Goal: Task Accomplishment & Management: Manage account settings

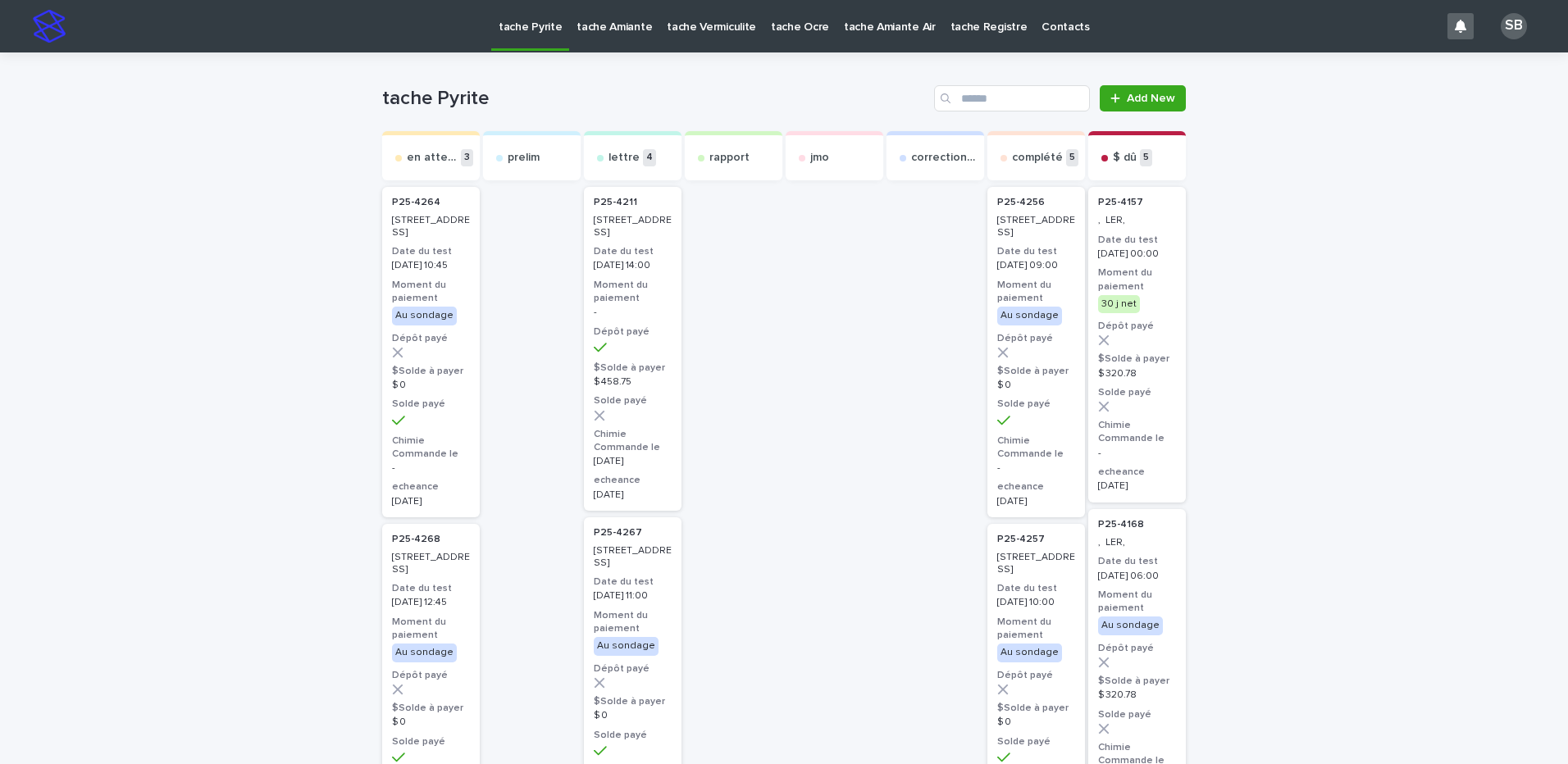
drag, startPoint x: 200, startPoint y: 419, endPoint x: 459, endPoint y: 295, distance: 287.2
drag, startPoint x: 256, startPoint y: 346, endPoint x: 243, endPoint y: 272, distance: 75.1
click at [772, 20] on p "tache Ocre" at bounding box center [799, 17] width 58 height 34
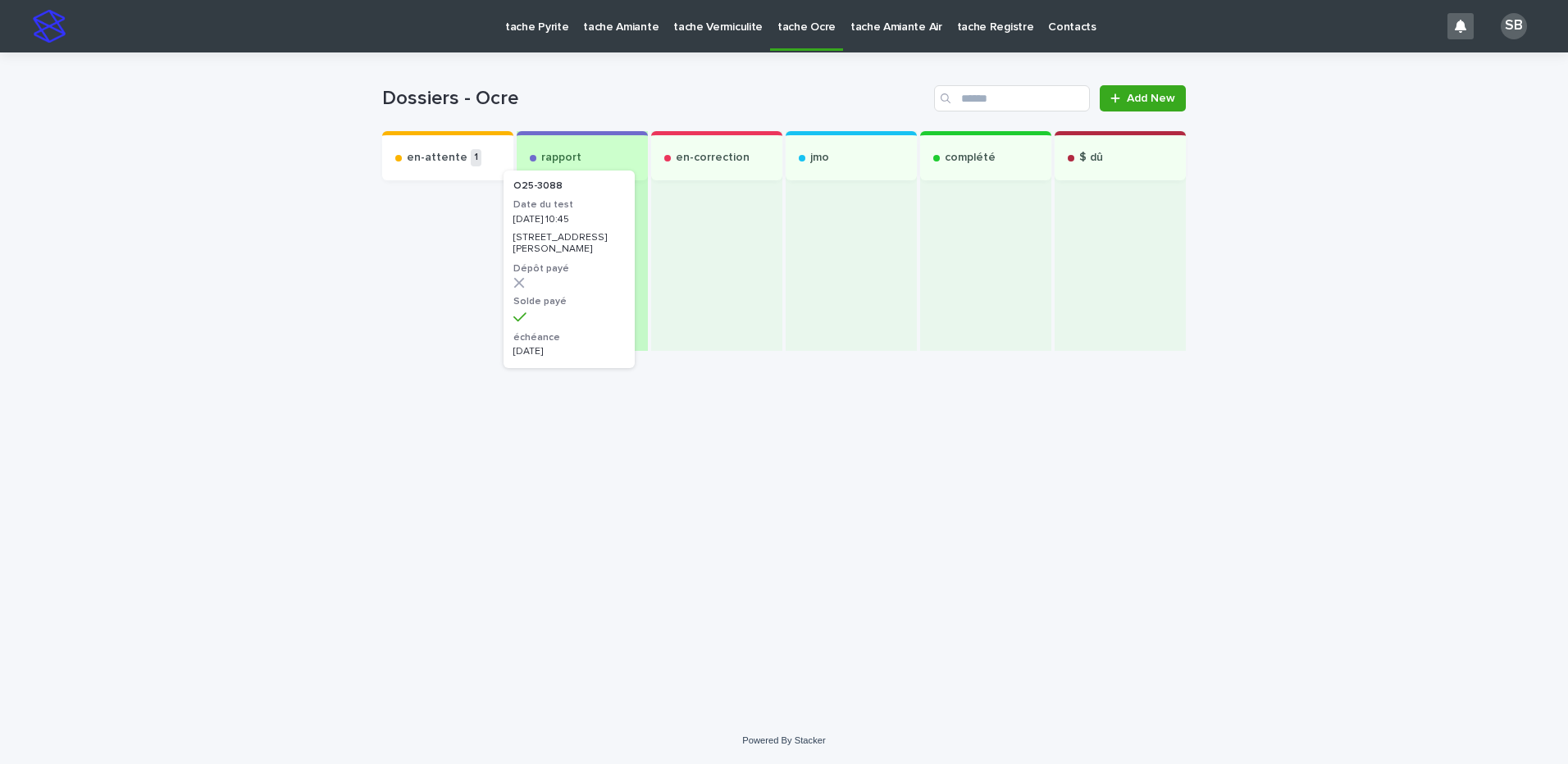
drag, startPoint x: 468, startPoint y: 285, endPoint x: 595, endPoint y: 268, distance: 128.1
click at [595, 268] on div "en-attente 1 O25-3088 Date du test 2025-08-12 10:45 462, boulevard Roland-Duran…" at bounding box center [784, 241] width 804 height 220
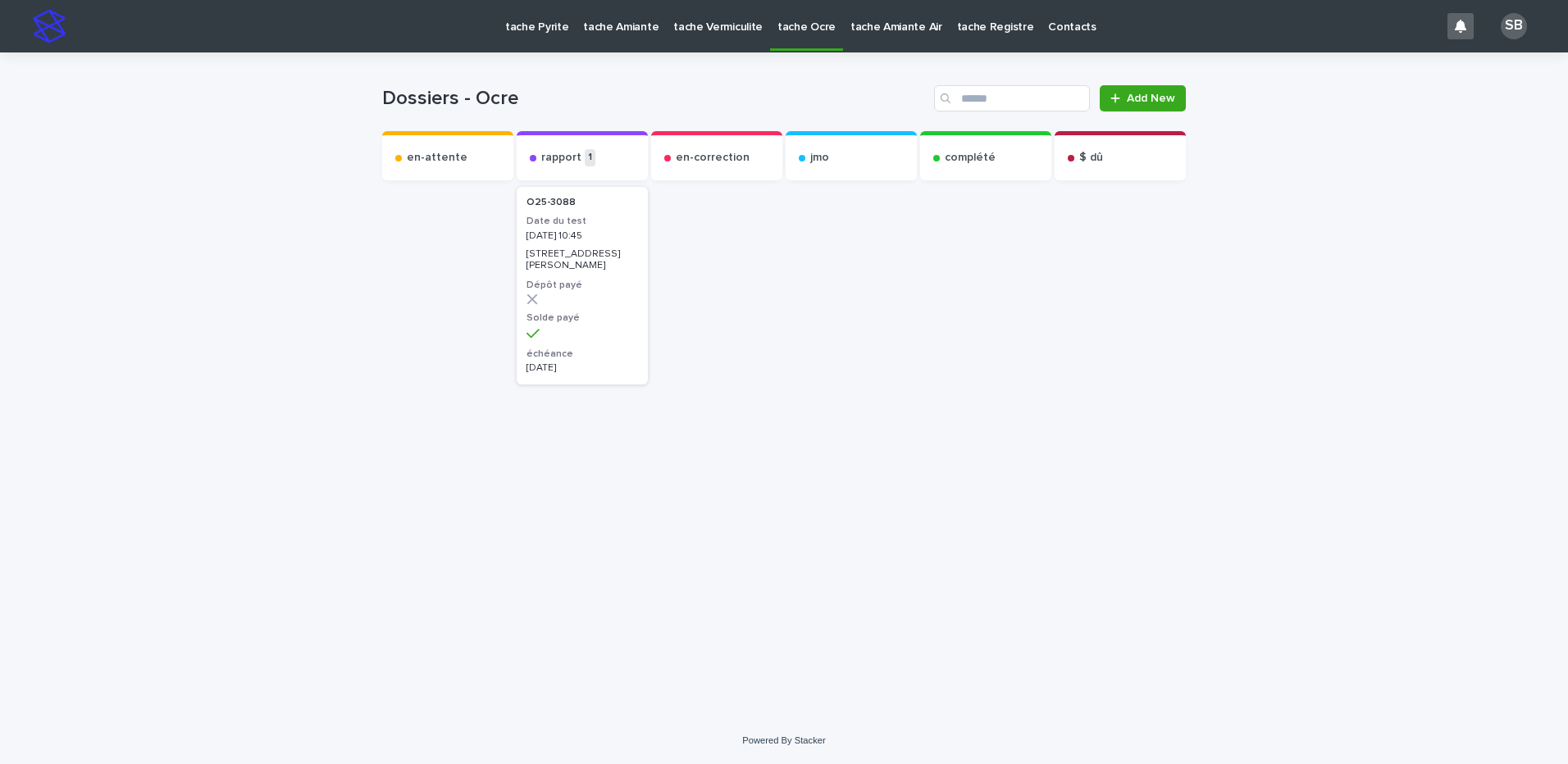
click at [554, 23] on p "tache Pyrite" at bounding box center [537, 17] width 63 height 34
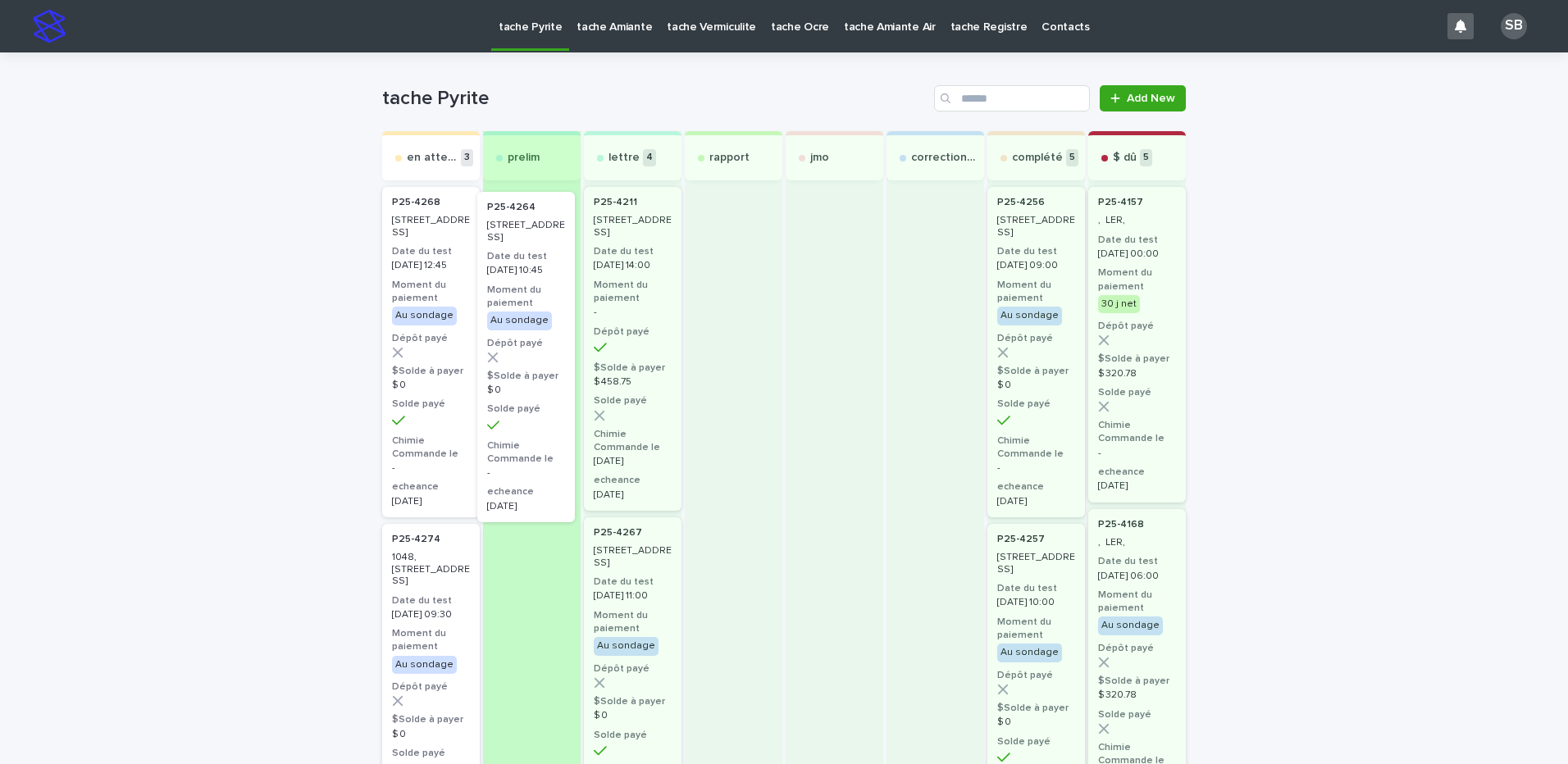
drag, startPoint x: 432, startPoint y: 261, endPoint x: 513, endPoint y: 268, distance: 81.3
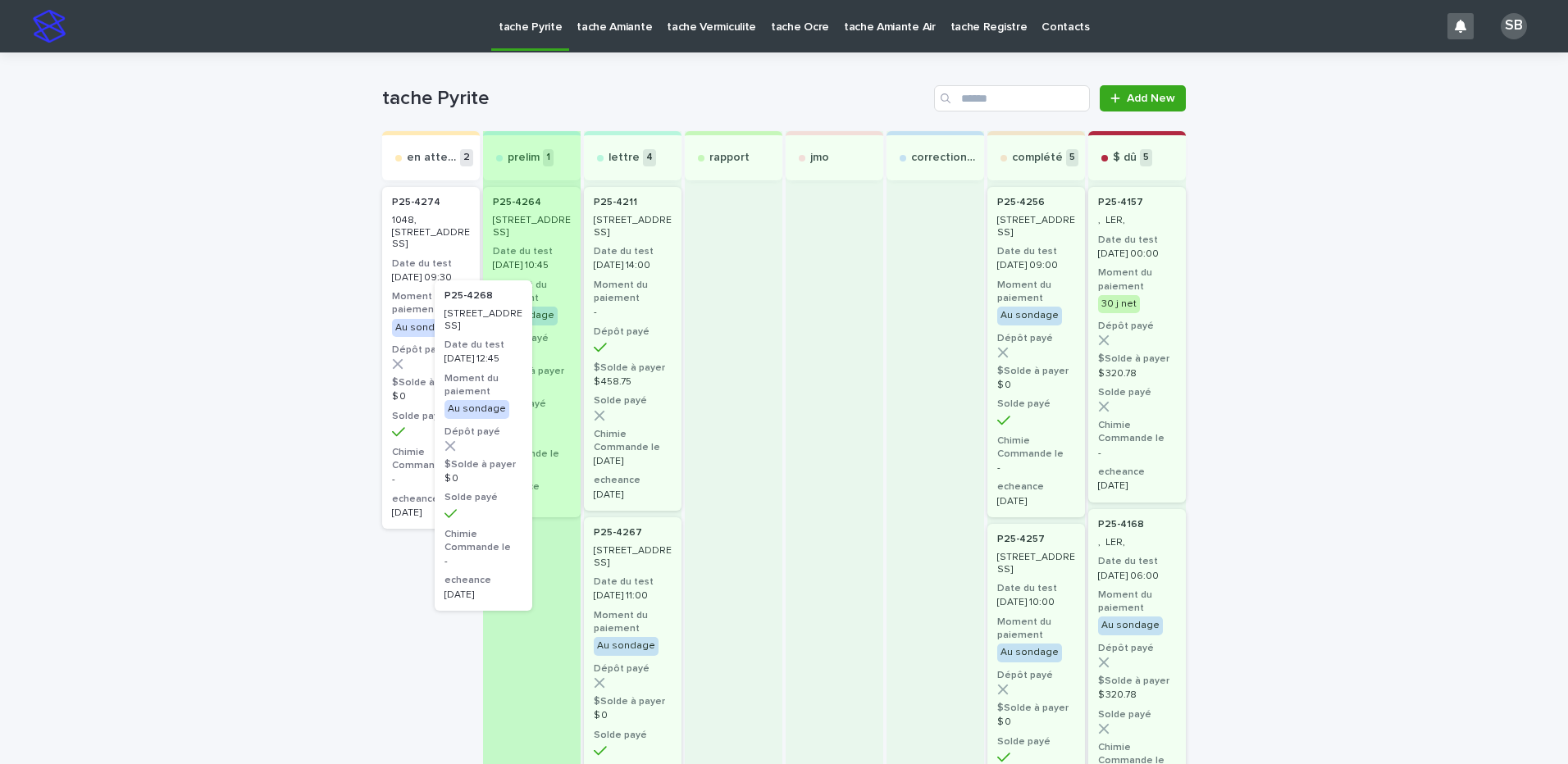
drag, startPoint x: 417, startPoint y: 280, endPoint x: 492, endPoint y: 397, distance: 139.0
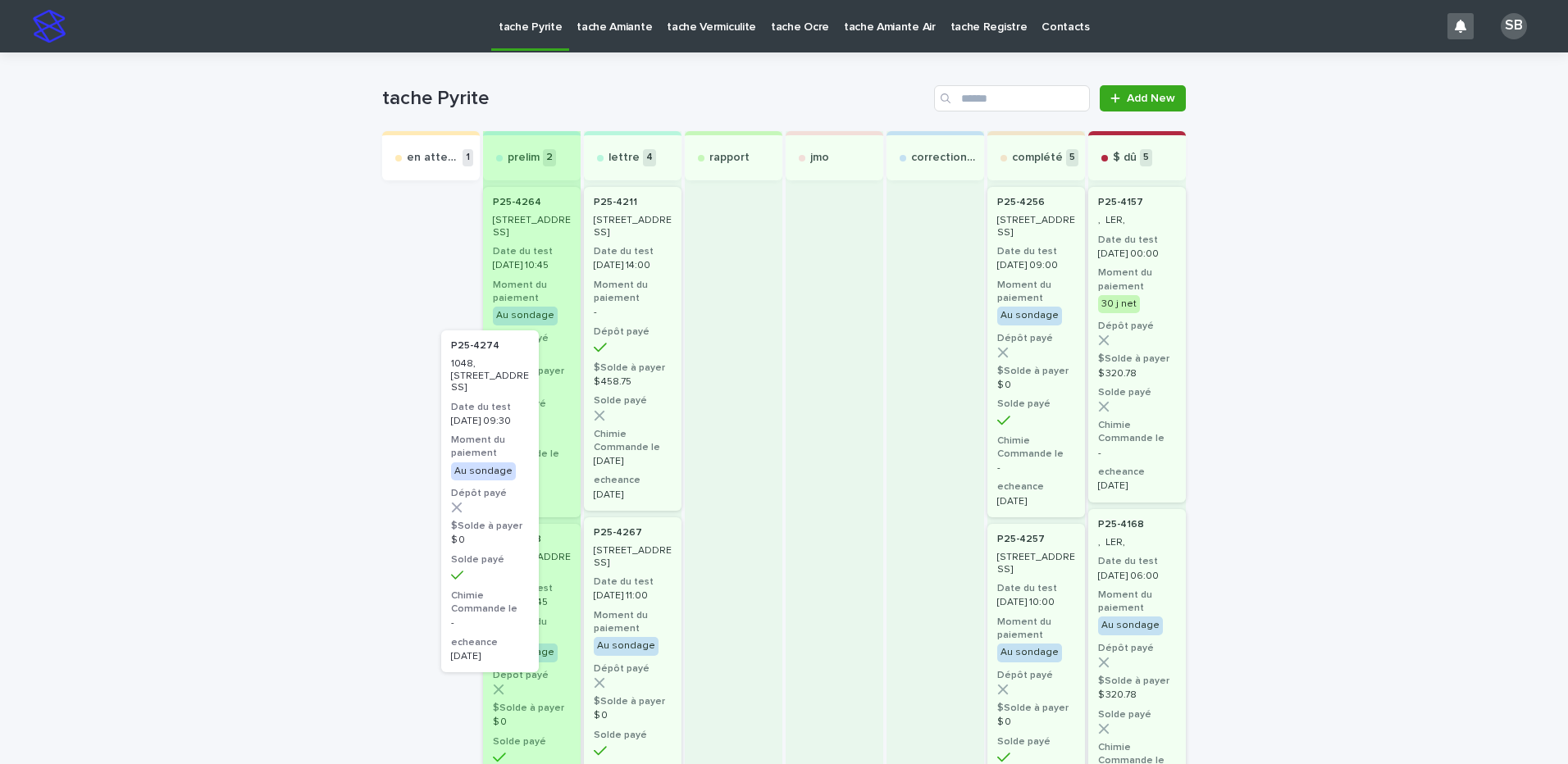
drag, startPoint x: 448, startPoint y: 467, endPoint x: 468, endPoint y: 497, distance: 36.1
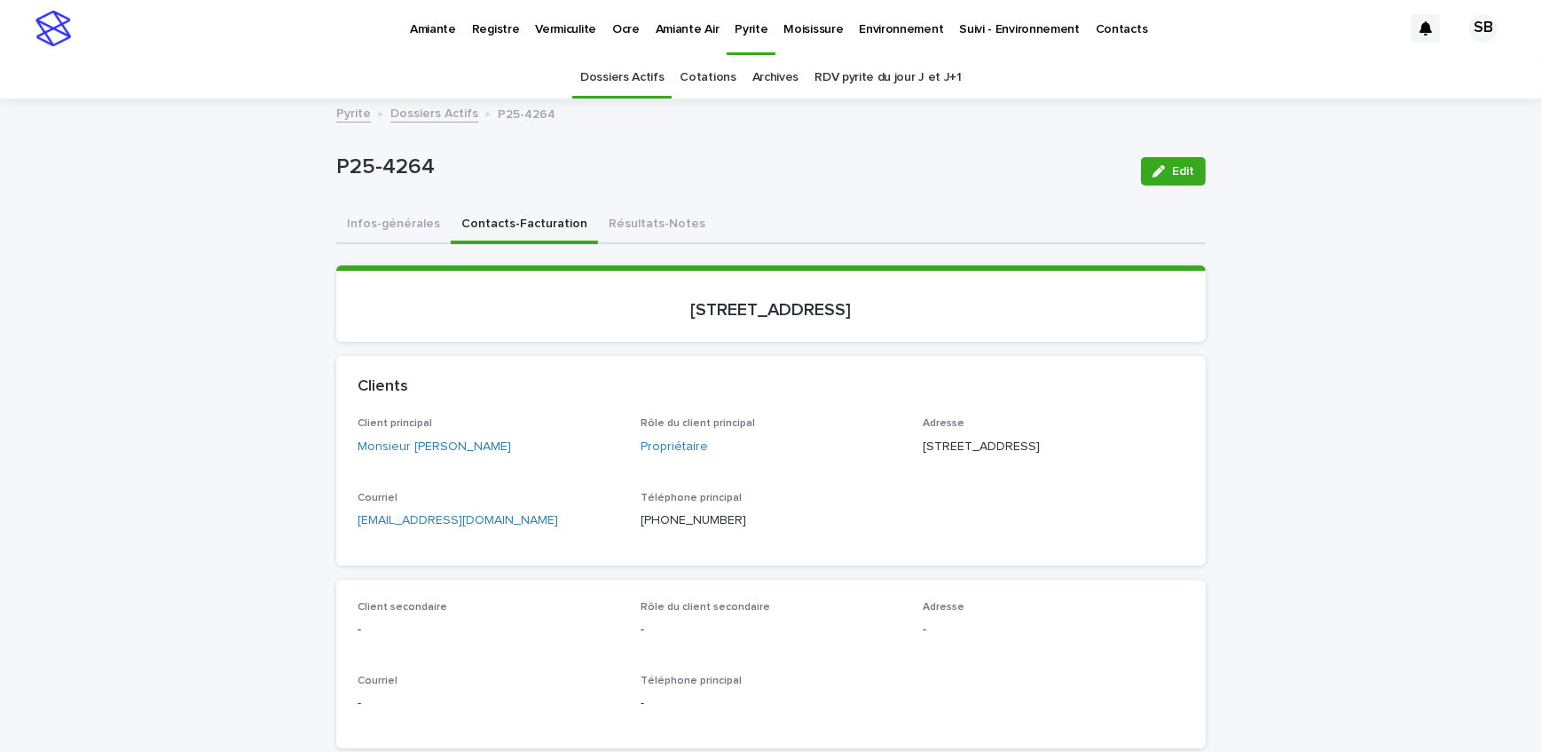
click at [657, 225] on button "Résultats-Notes" at bounding box center [657, 225] width 118 height 37
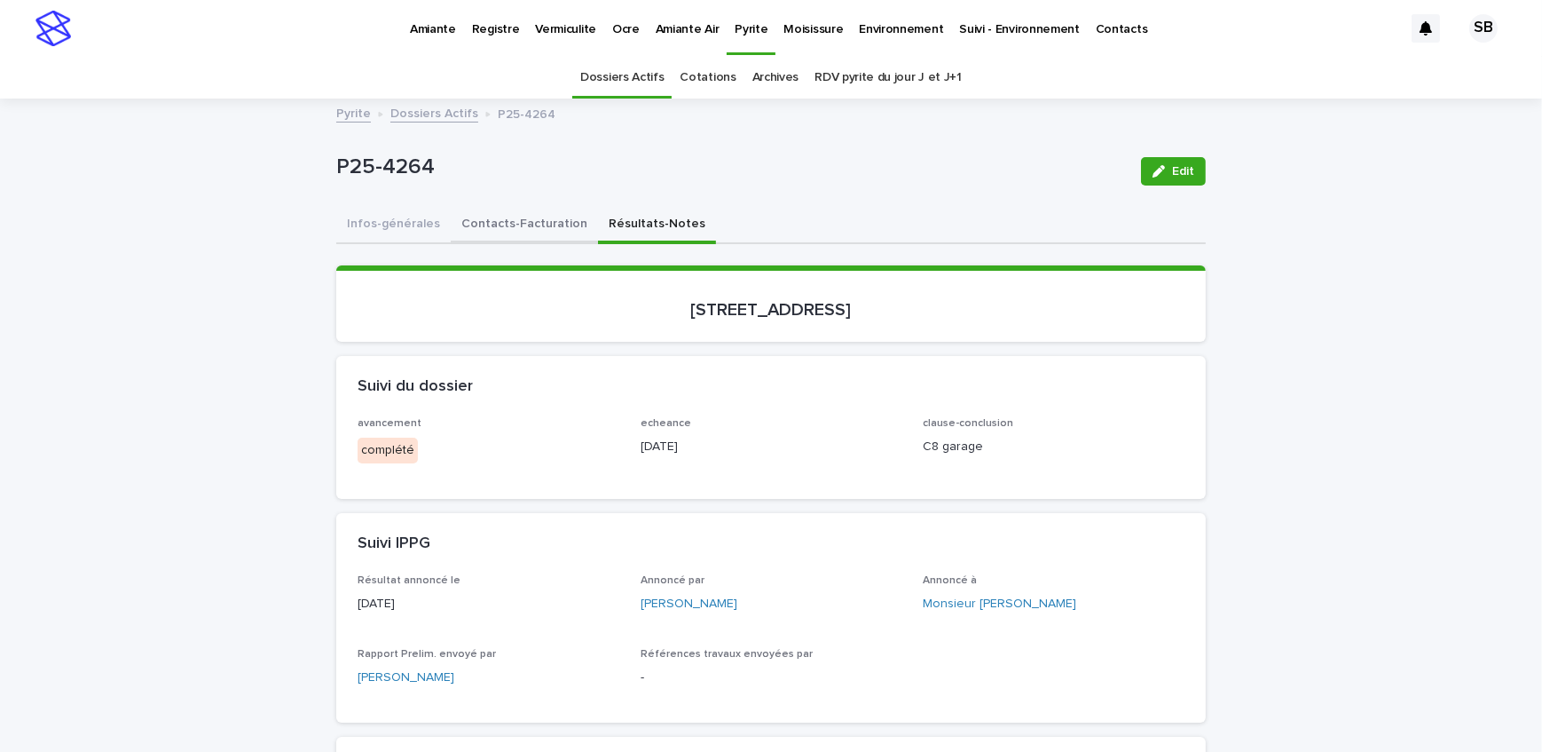
click at [513, 236] on button "Contacts-Facturation" at bounding box center [524, 225] width 147 height 37
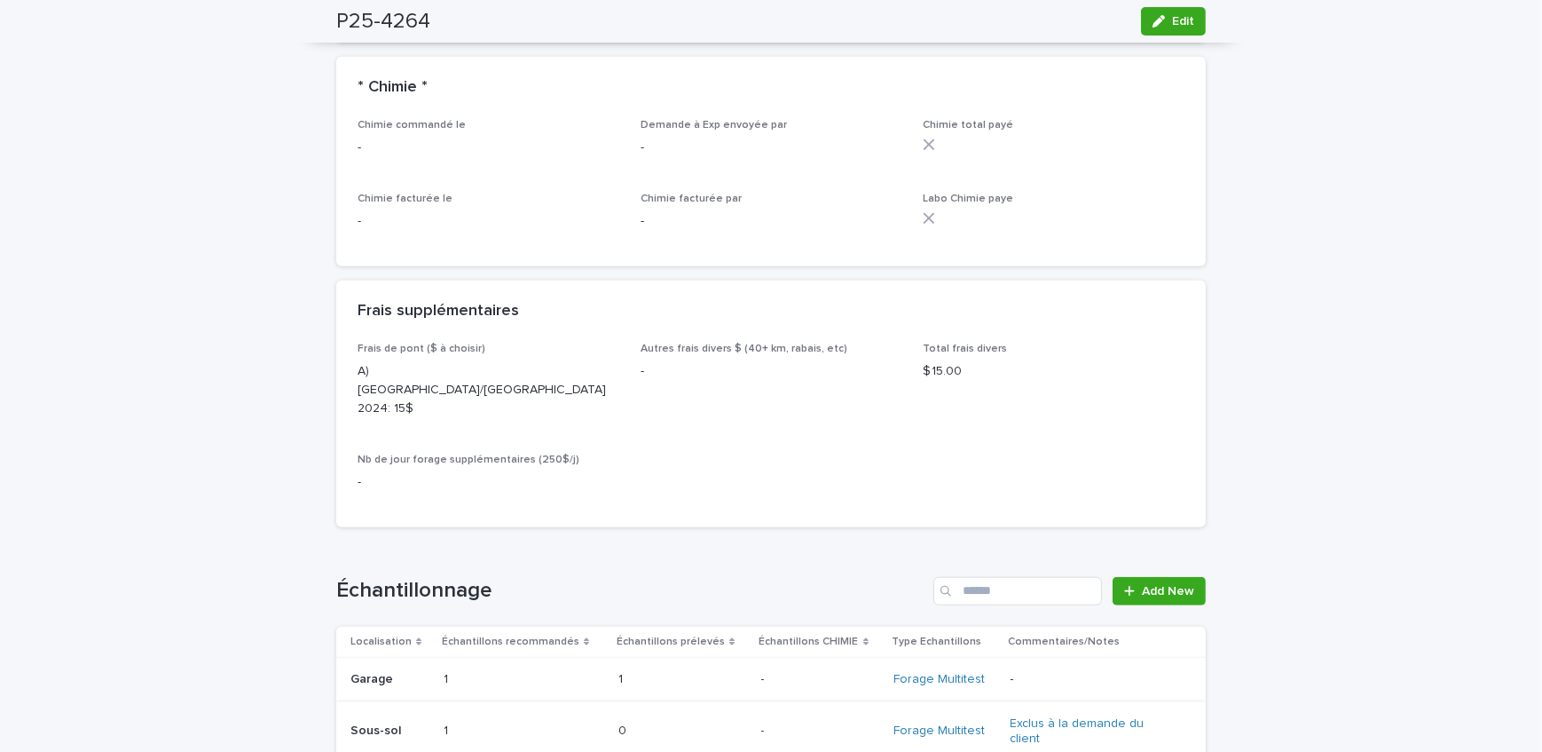
scroll to position [2016, 0]
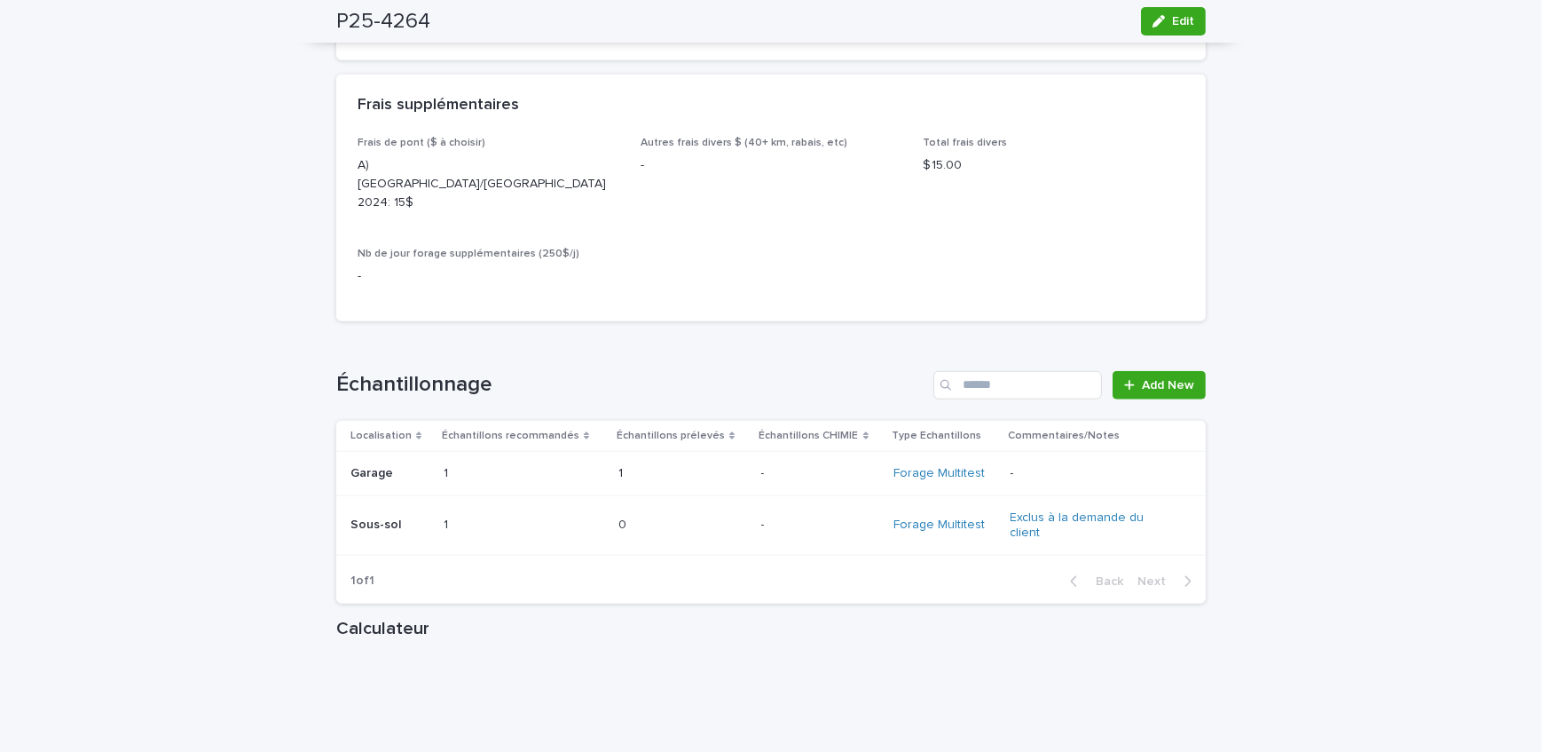
drag, startPoint x: 173, startPoint y: 152, endPoint x: 185, endPoint y: 147, distance: 12.4
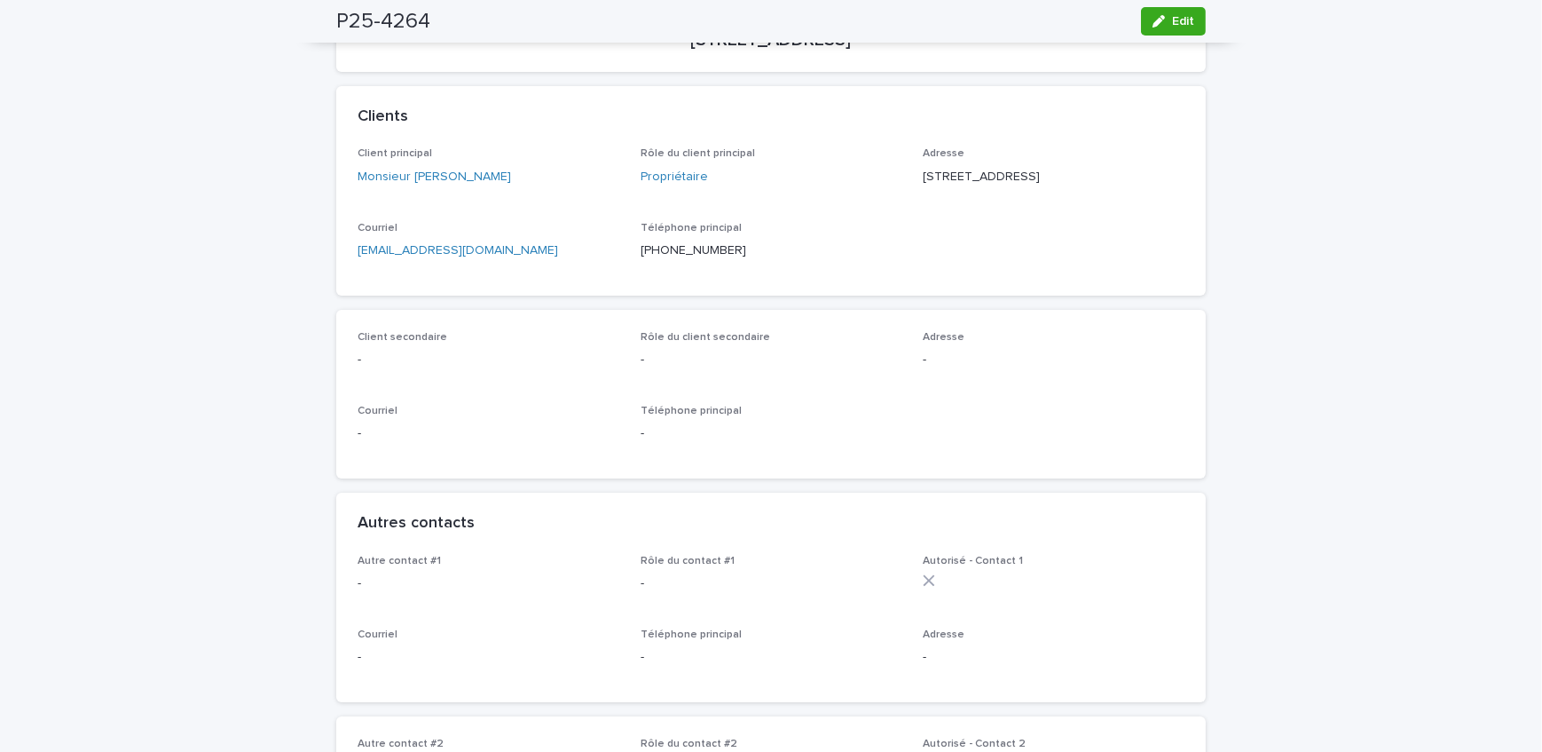
scroll to position [0, 0]
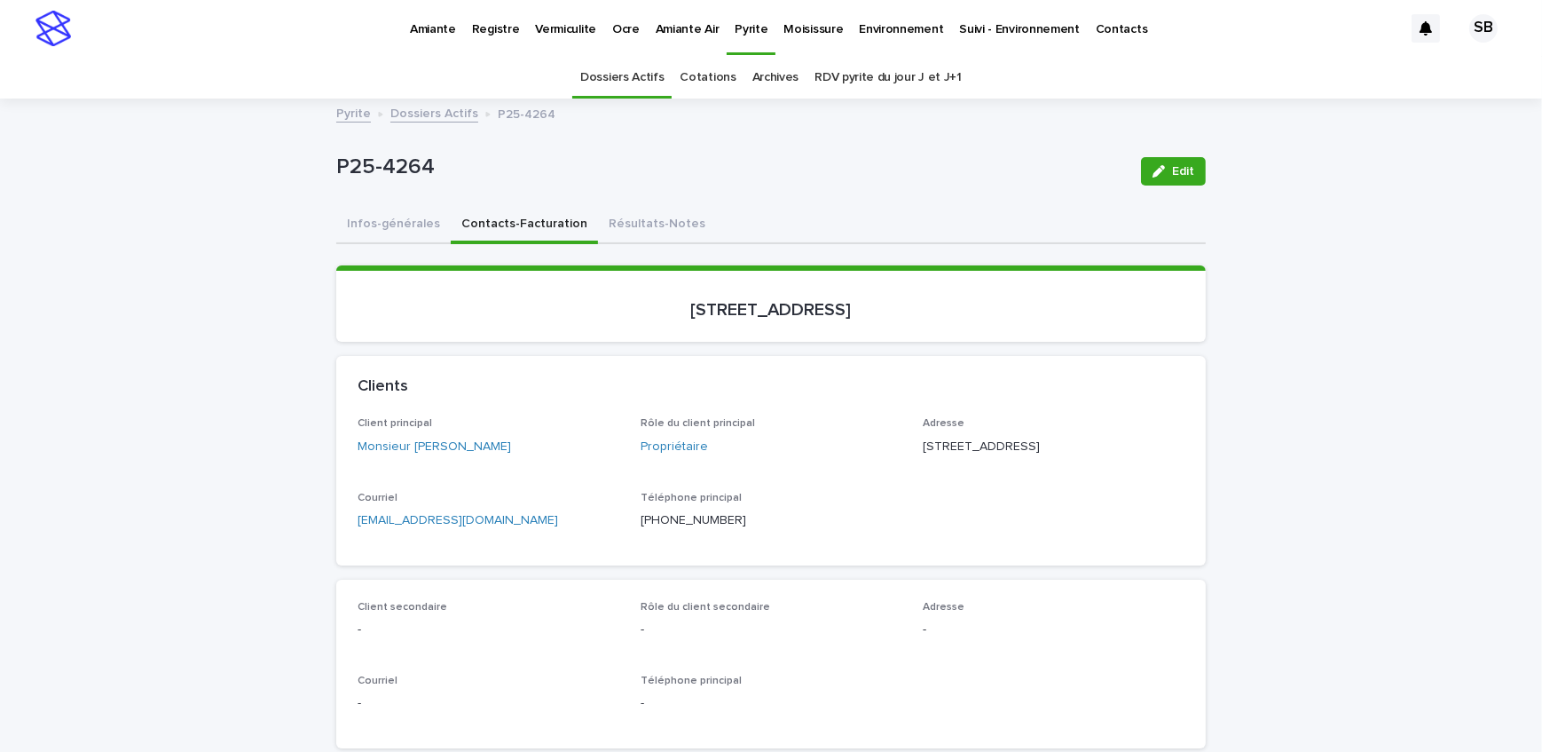
click at [439, 120] on link "Dossiers Actifs" at bounding box center [434, 112] width 88 height 20
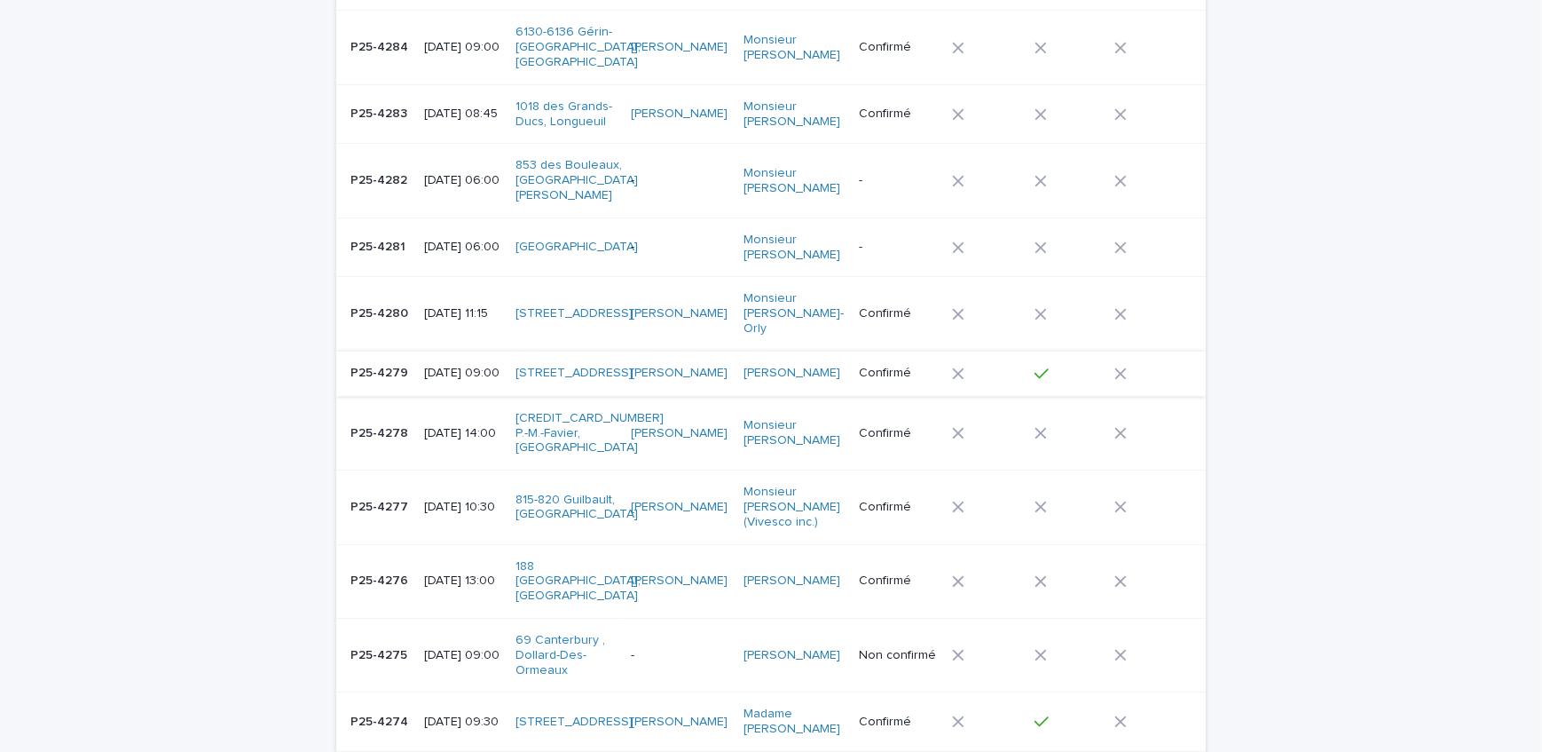
scroll to position [484, 0]
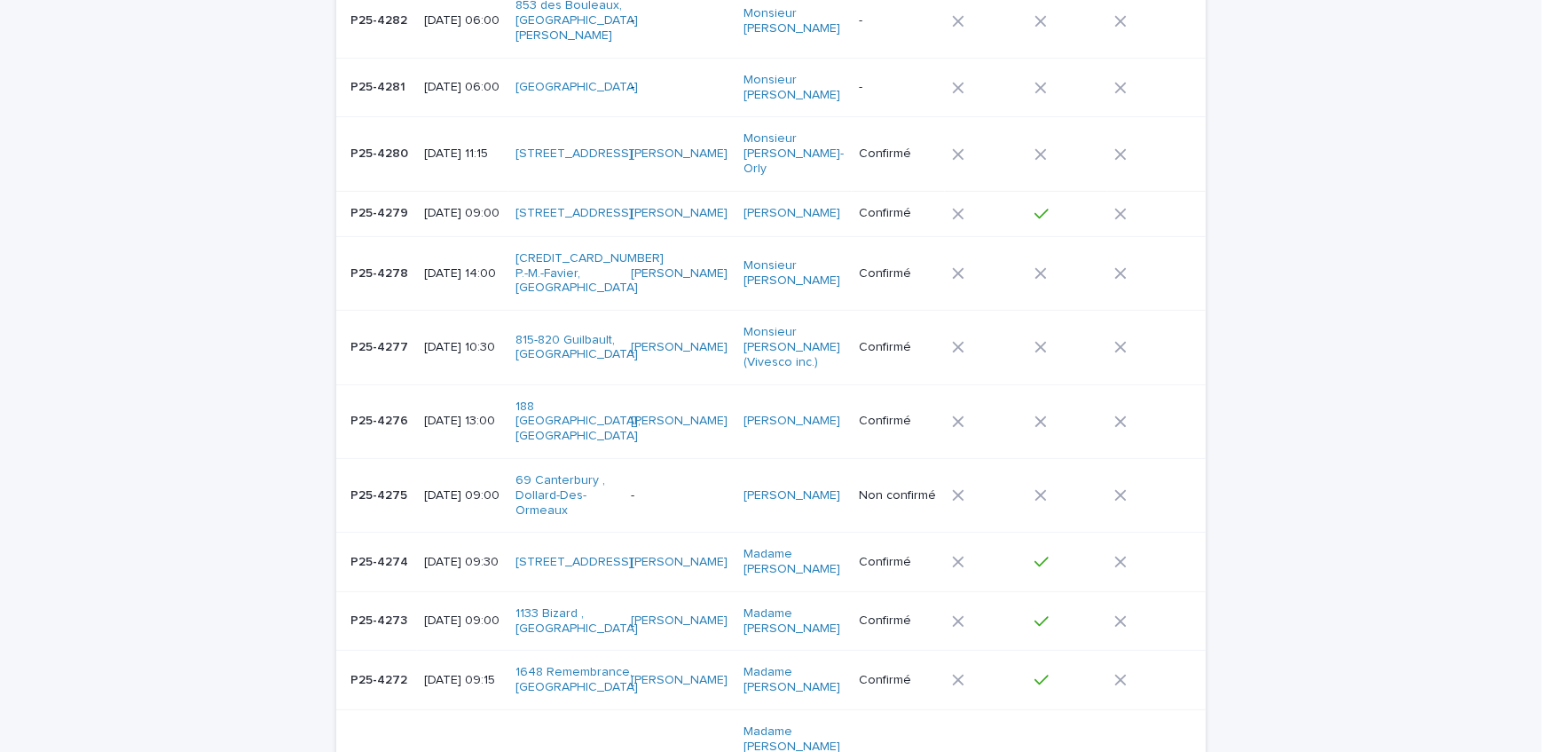
click at [378, 548] on div "P25-4274 P25-4274" at bounding box center [380, 562] width 59 height 29
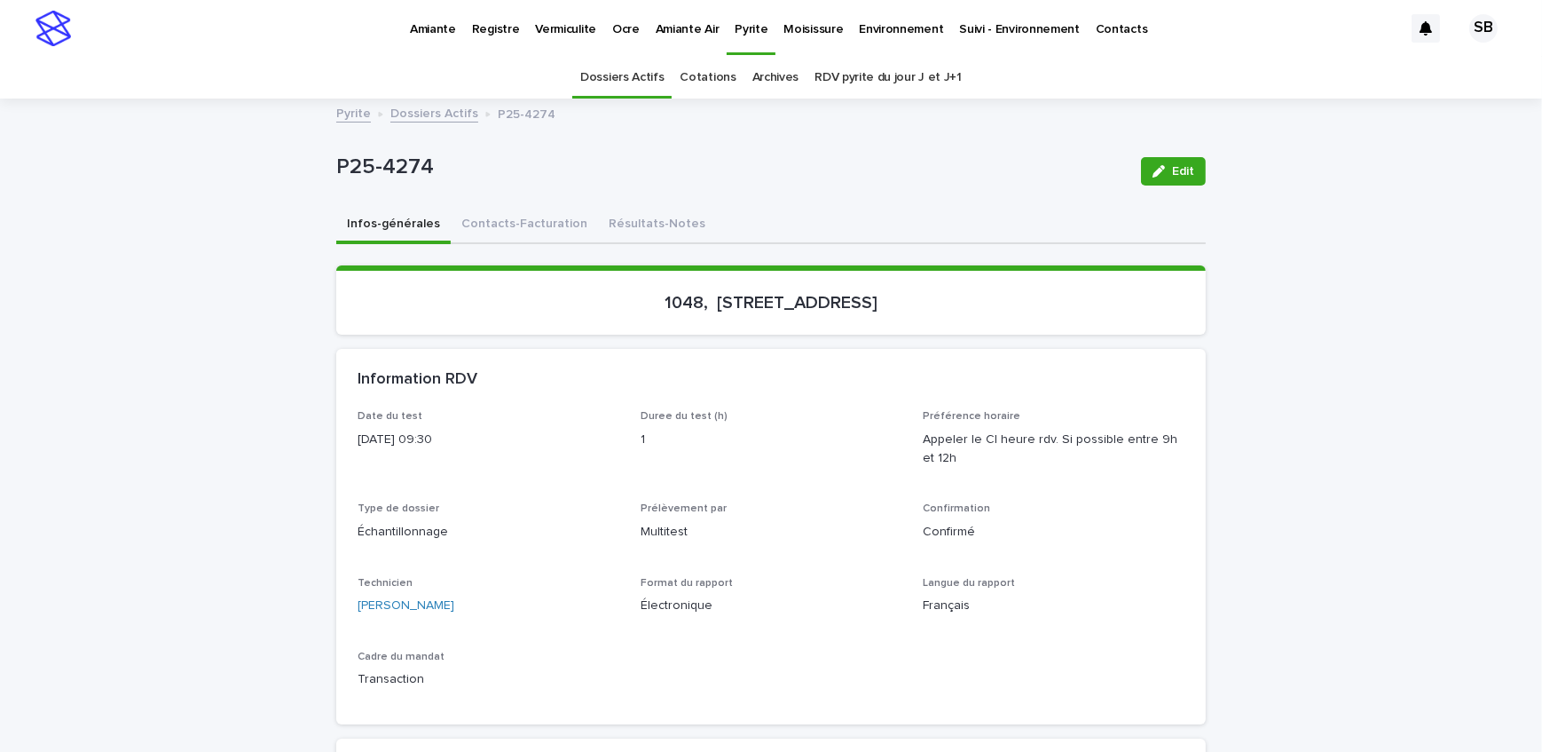
click at [660, 226] on button "Résultats-Notes" at bounding box center [657, 225] width 118 height 37
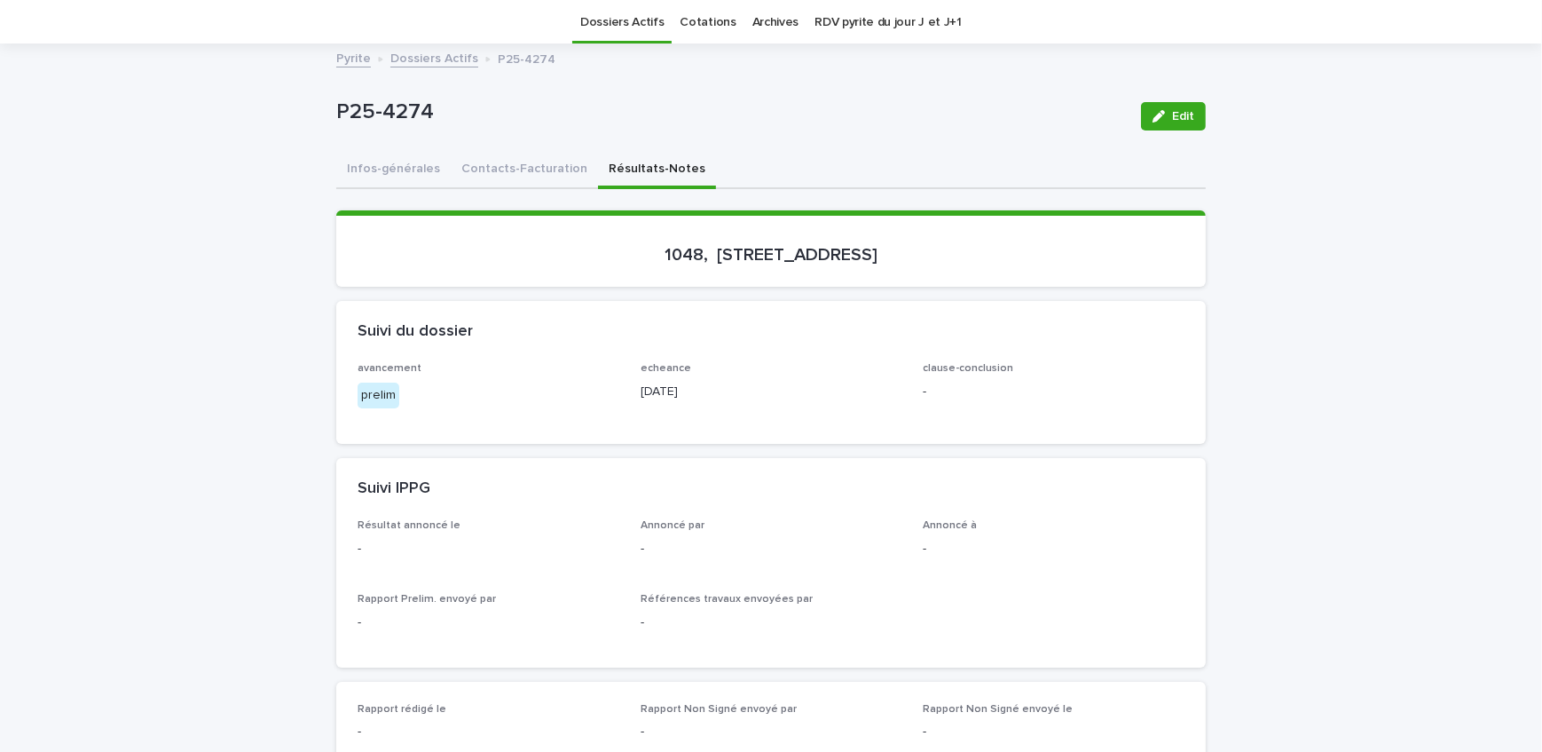
scroll to position [80, 0]
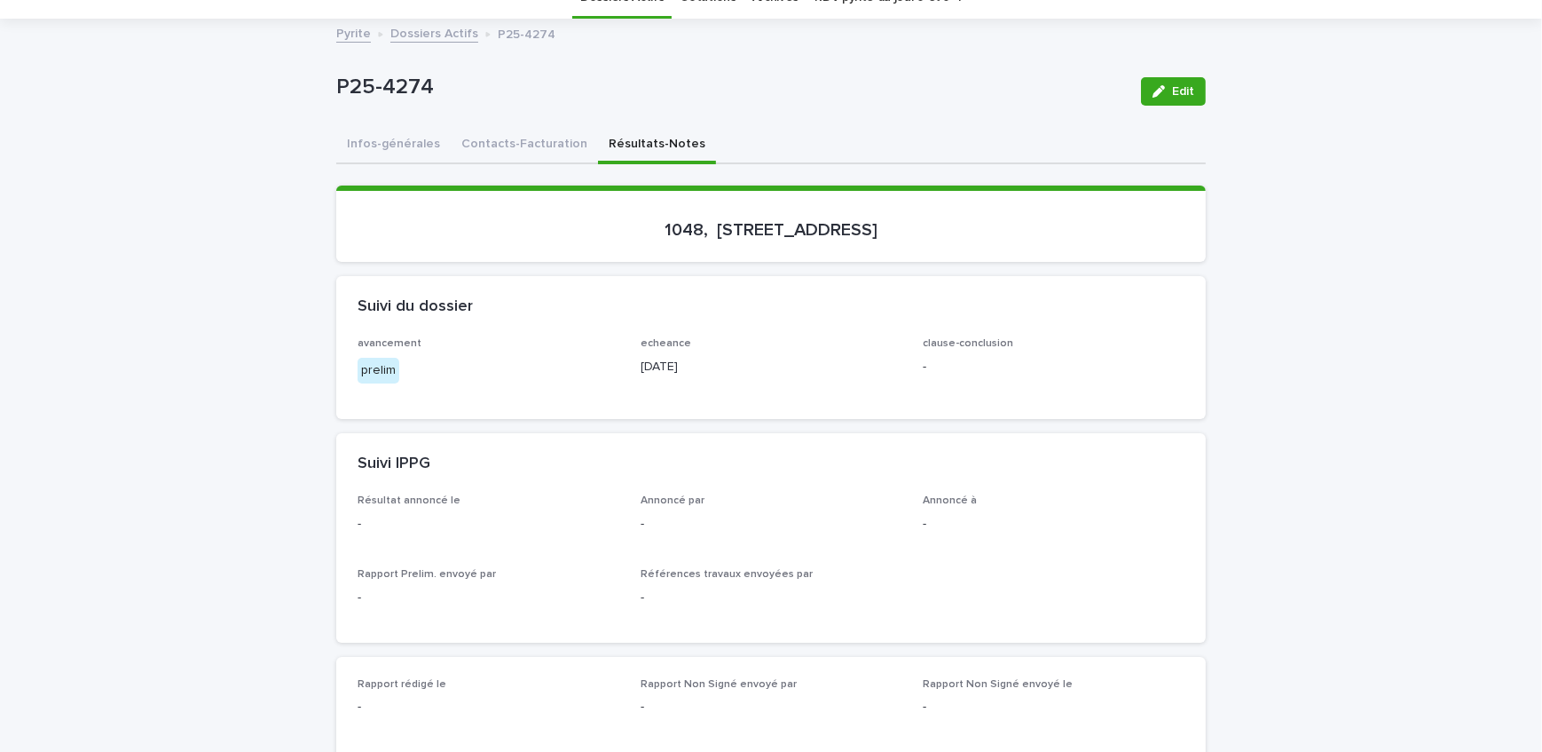
click at [426, 22] on link "Dossiers Actifs" at bounding box center [434, 32] width 88 height 20
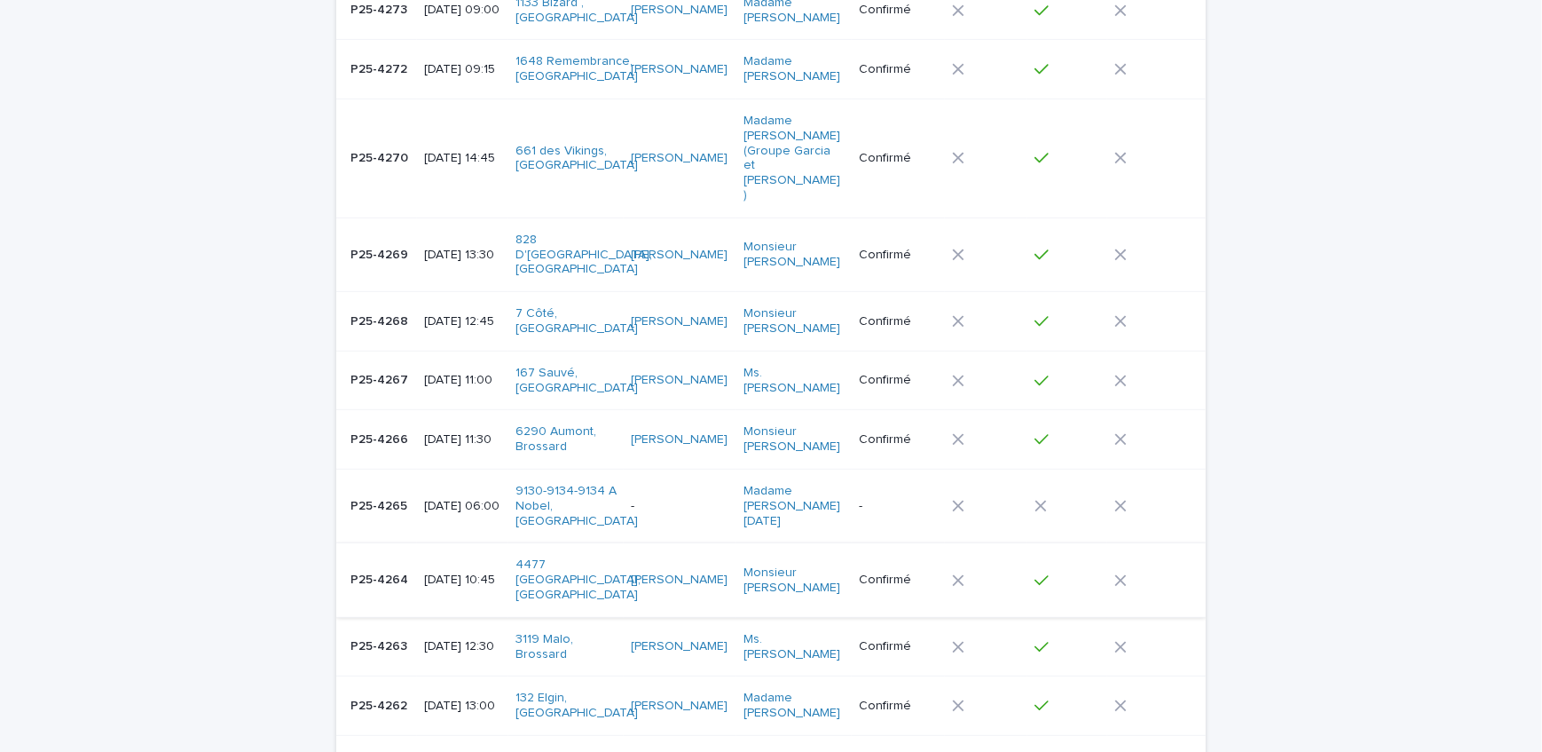
scroll to position [1105, 0]
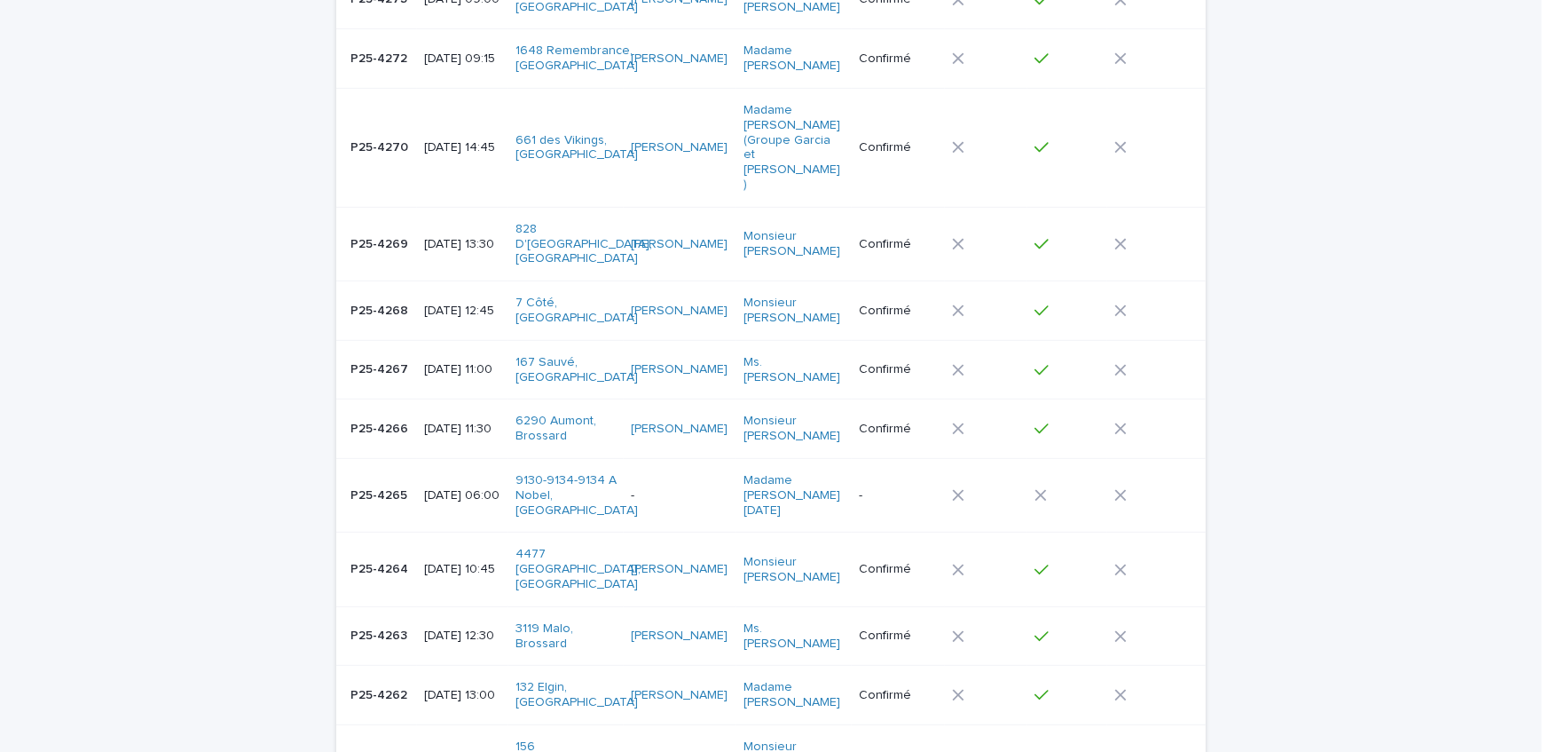
click at [389, 555] on div "P25-4264 P25-4264" at bounding box center [380, 569] width 59 height 29
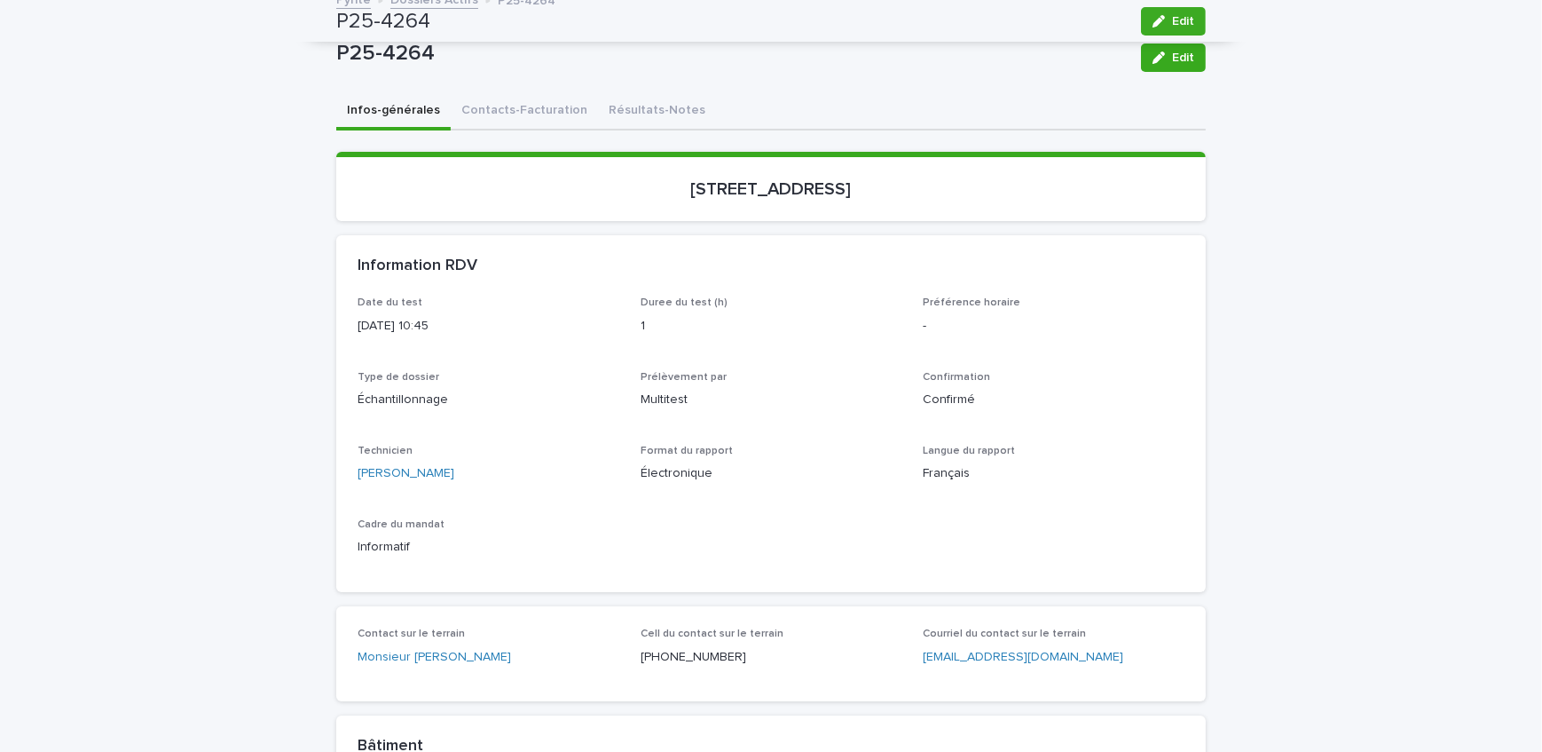
scroll to position [56, 0]
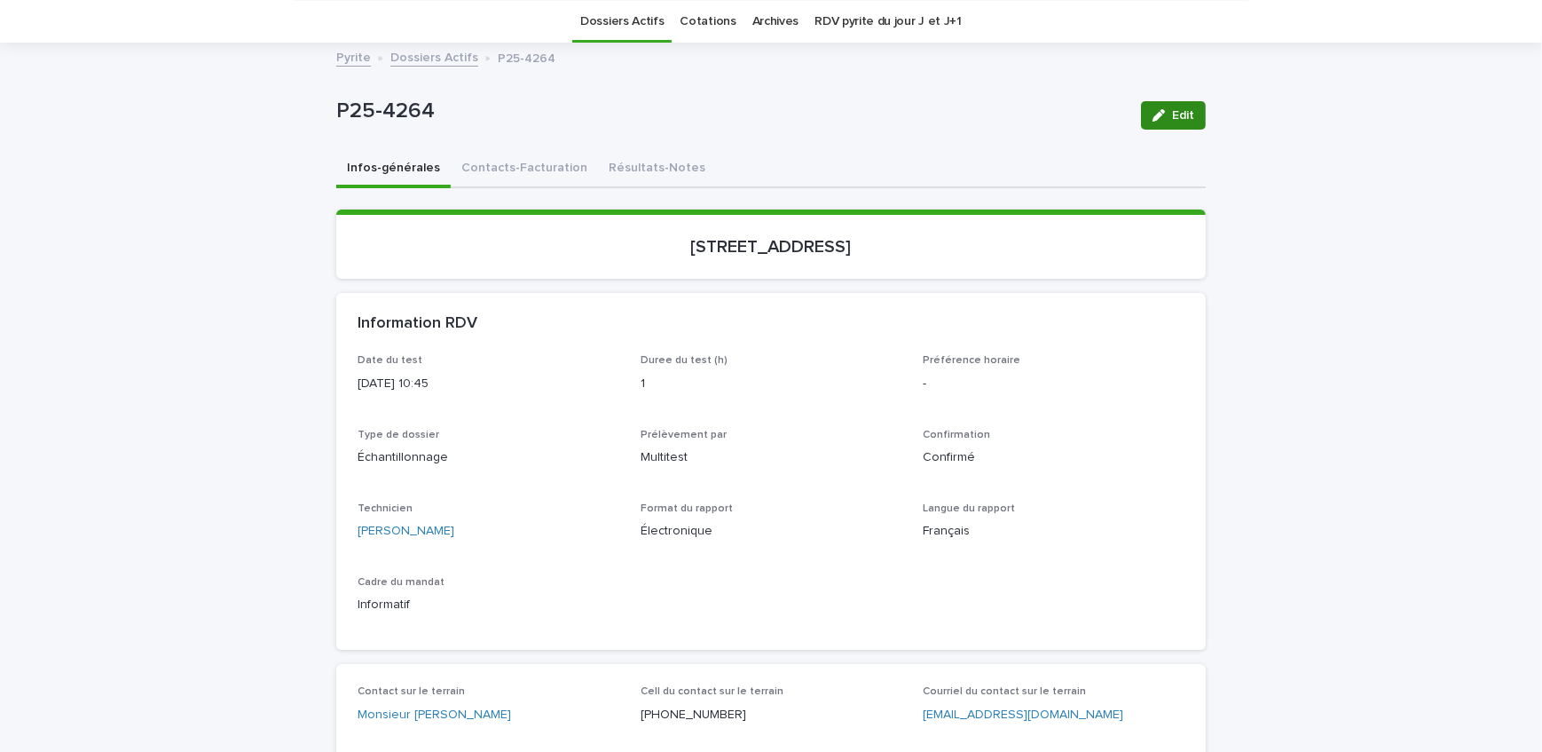
click at [635, 158] on button "Résultats-Notes" at bounding box center [657, 169] width 118 height 37
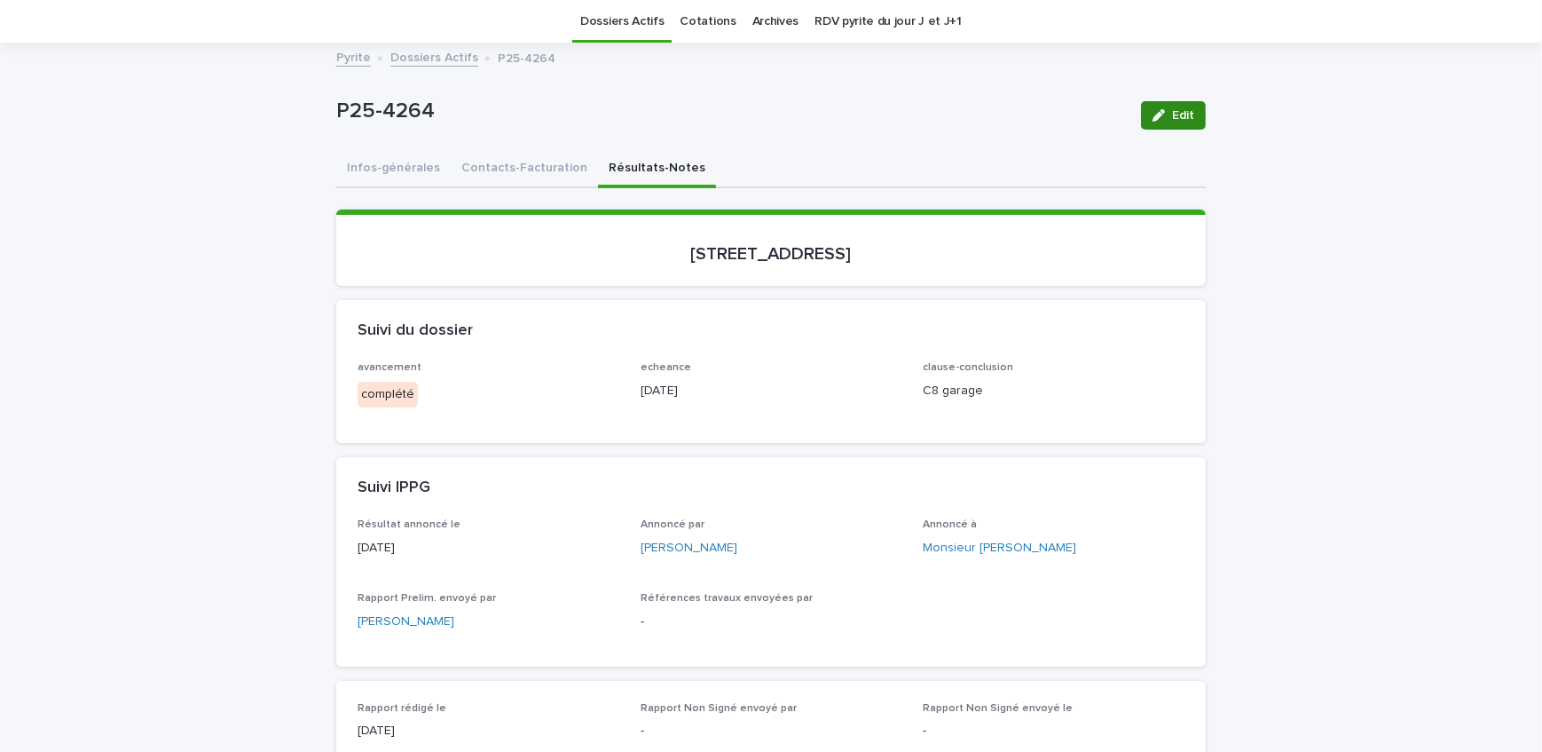
click at [1172, 118] on span "Edit" at bounding box center [1183, 115] width 22 height 12
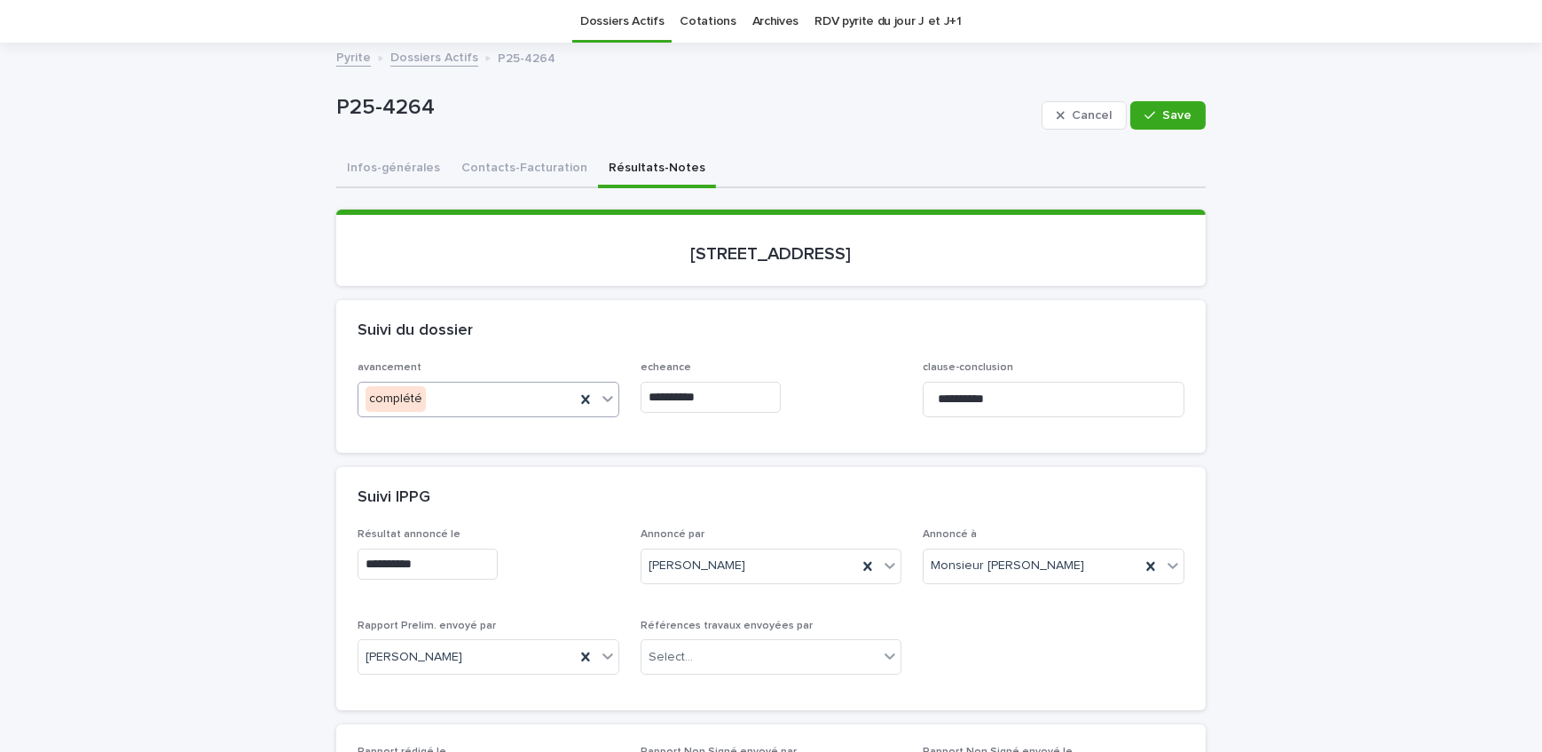
click at [463, 398] on div "complété" at bounding box center [467, 398] width 217 height 29
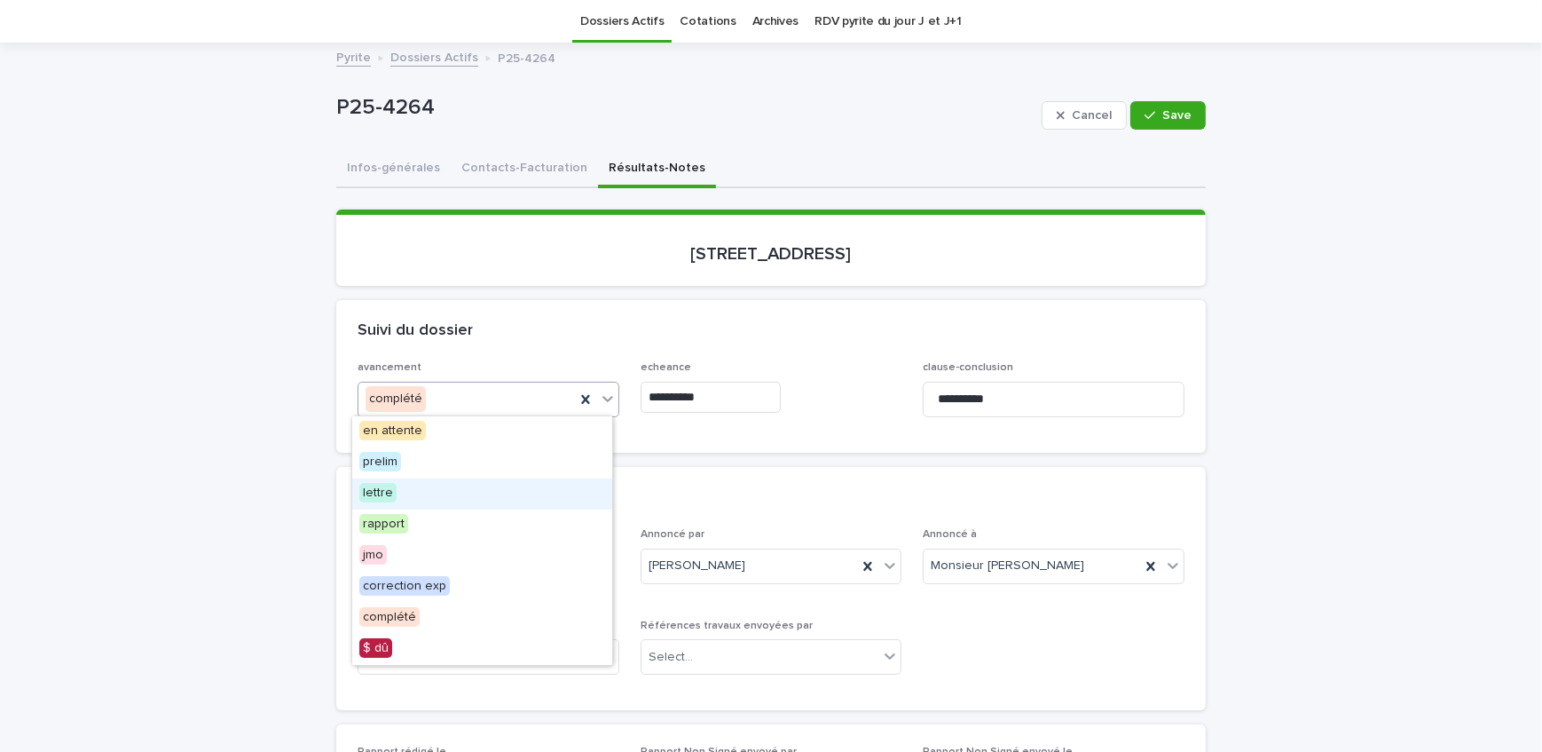
click at [434, 486] on div "lettre" at bounding box center [482, 493] width 260 height 31
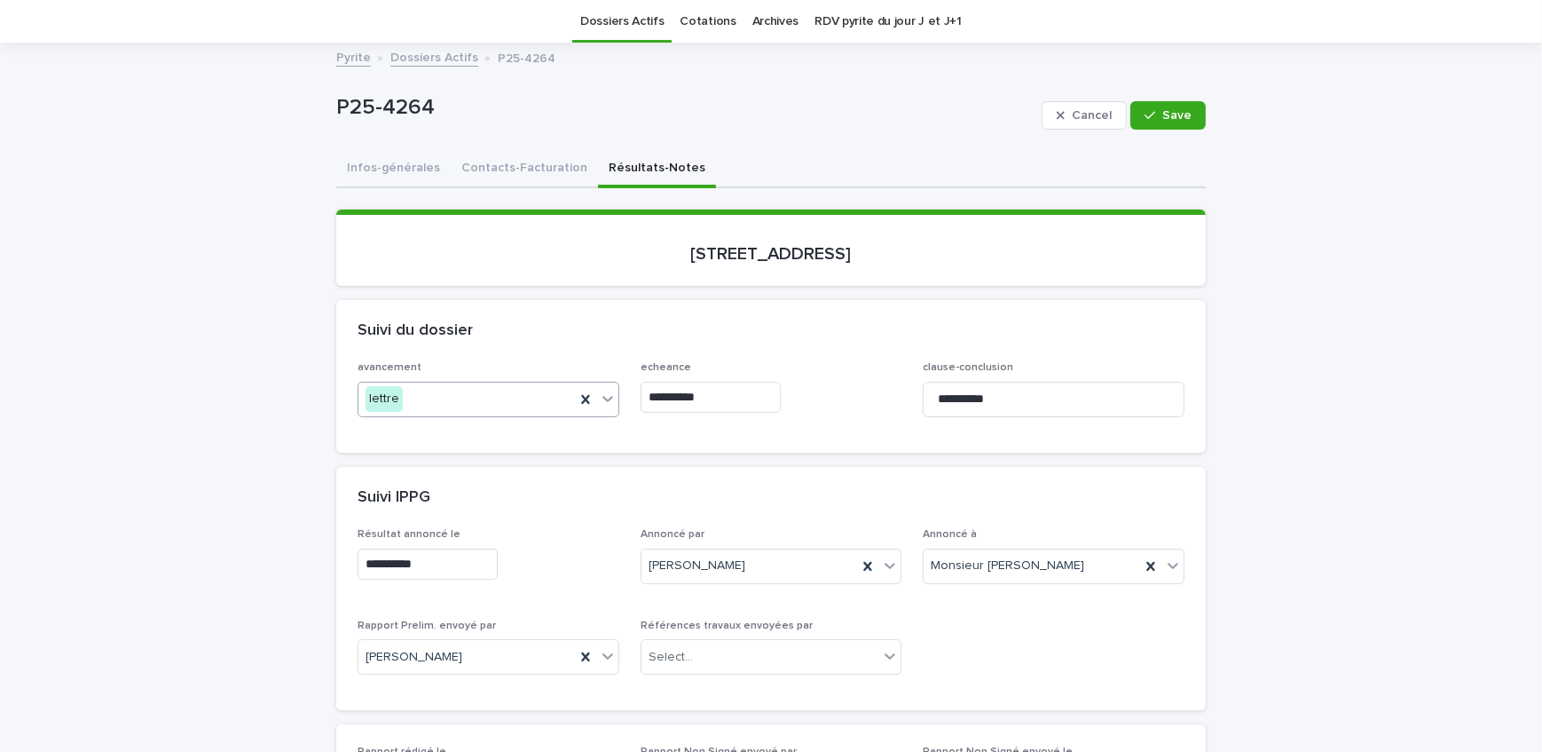
click at [737, 397] on input "**********" at bounding box center [711, 397] width 140 height 31
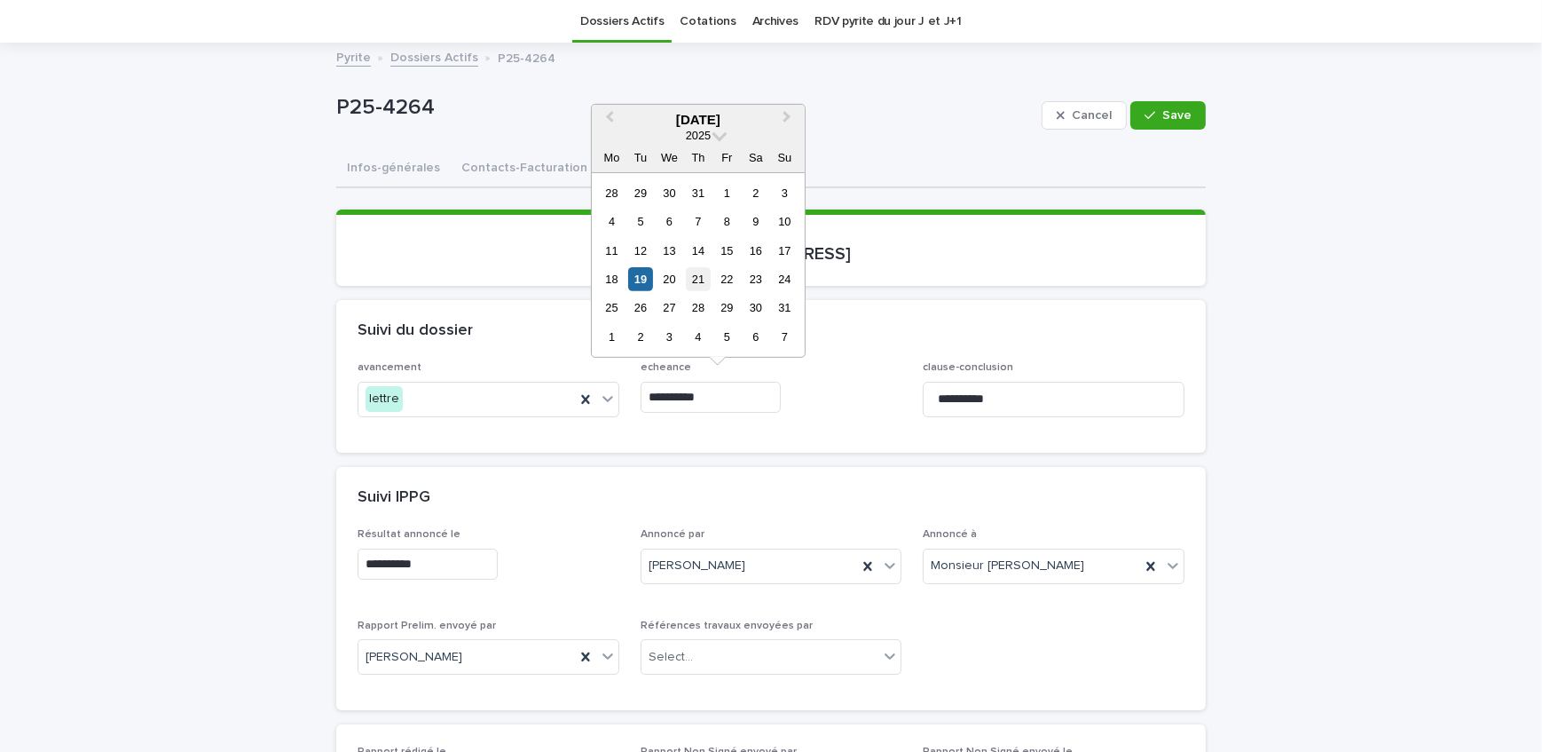
click at [695, 282] on div "21" at bounding box center [698, 279] width 24 height 24
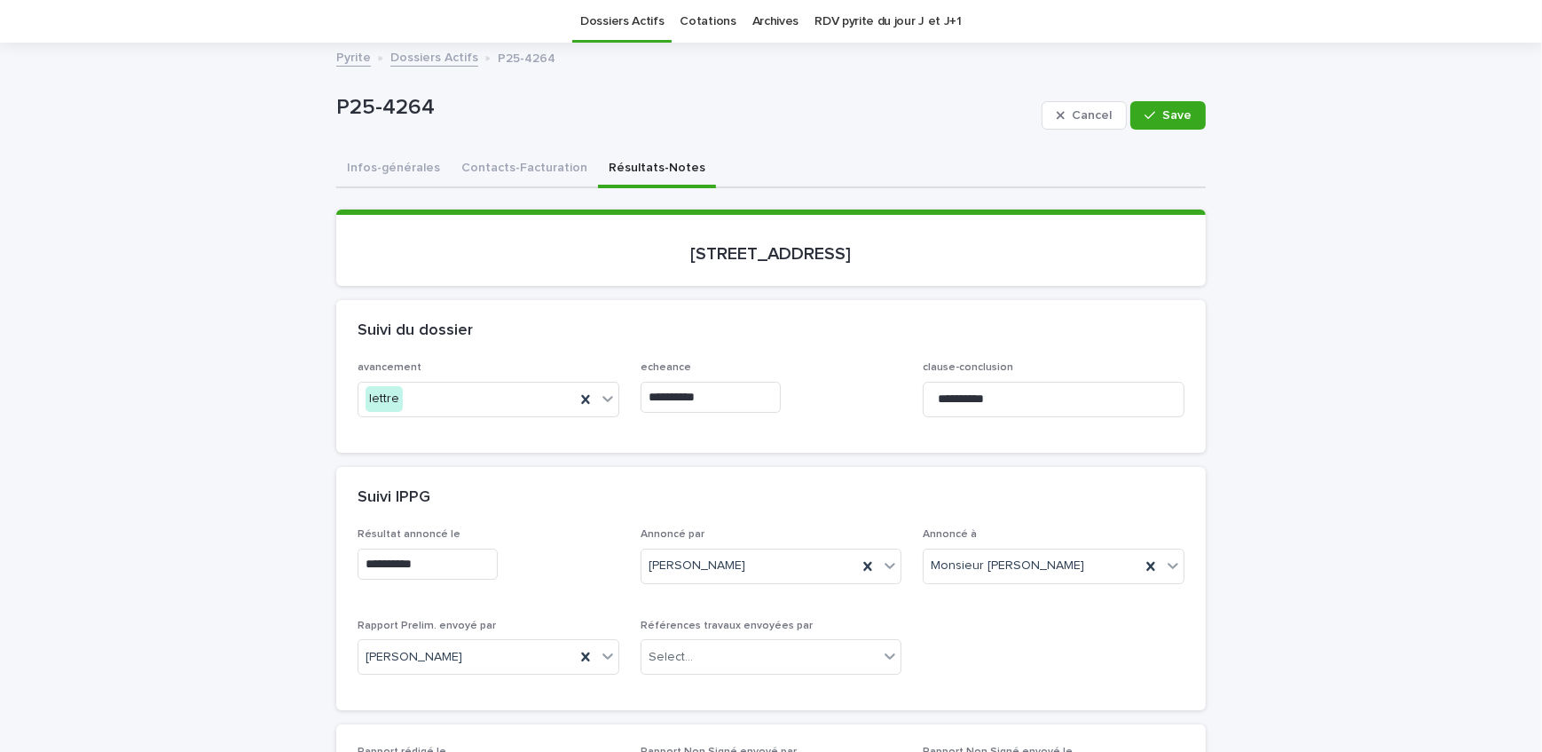
type input "**********"
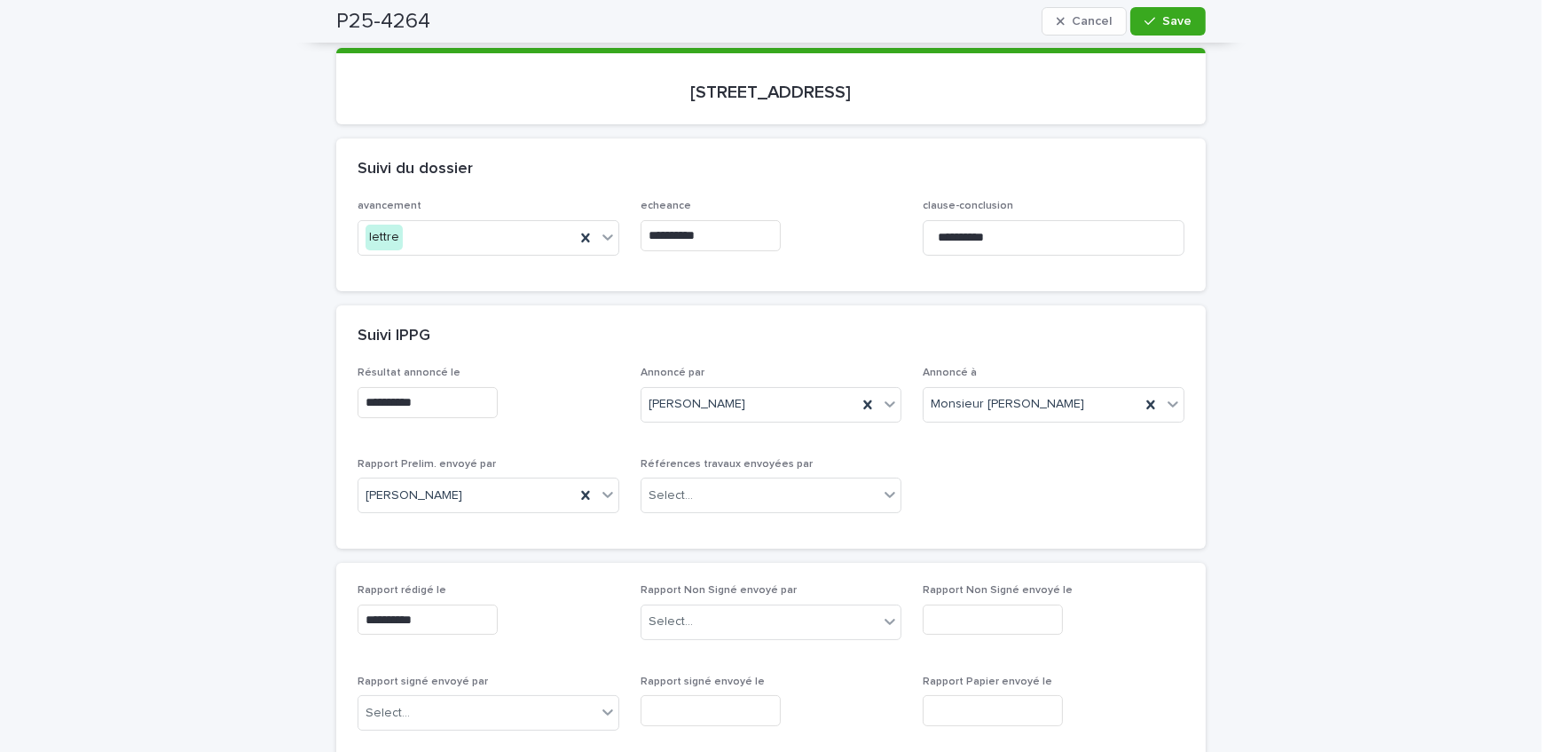
scroll to position [56, 0]
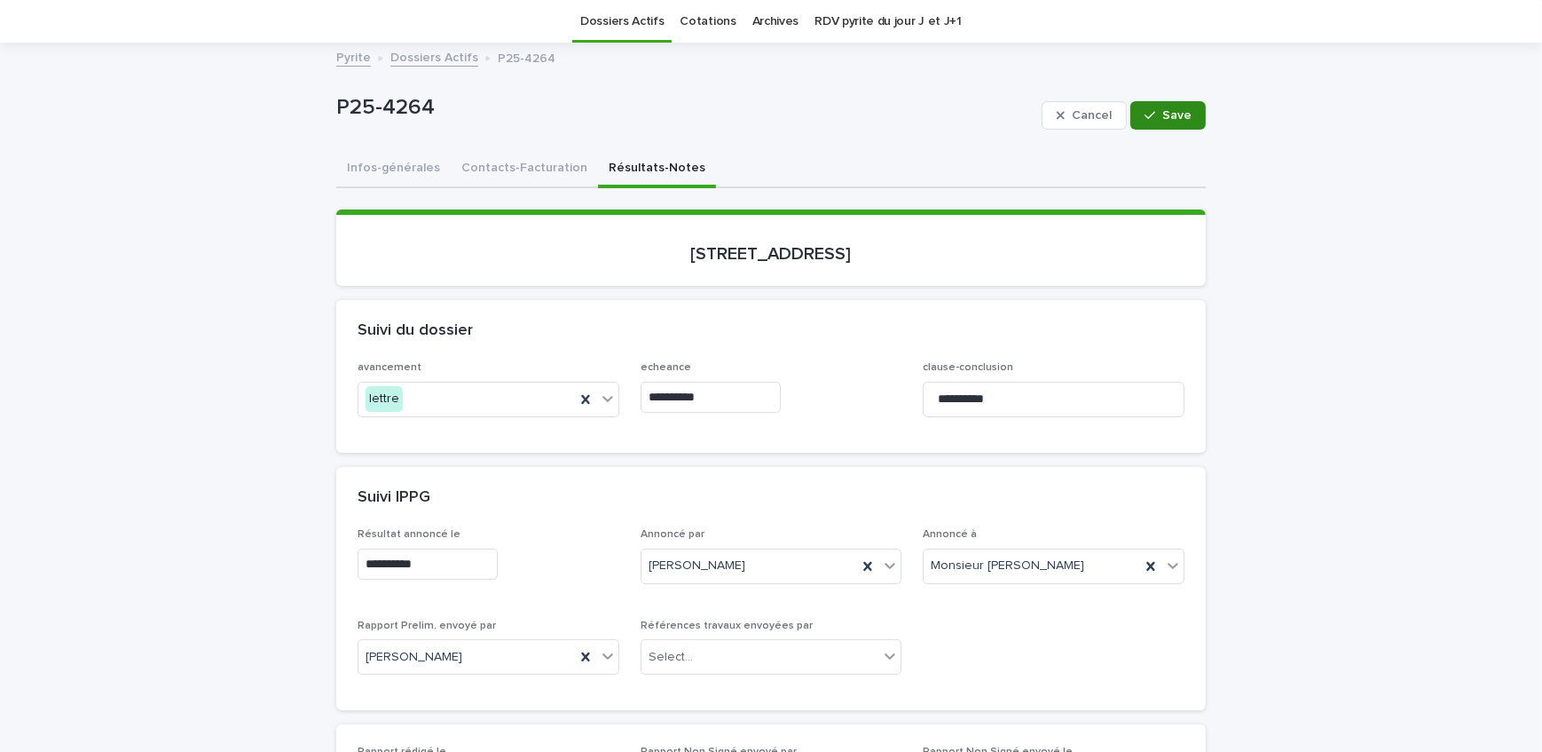
click at [1167, 114] on span "Save" at bounding box center [1177, 115] width 29 height 12
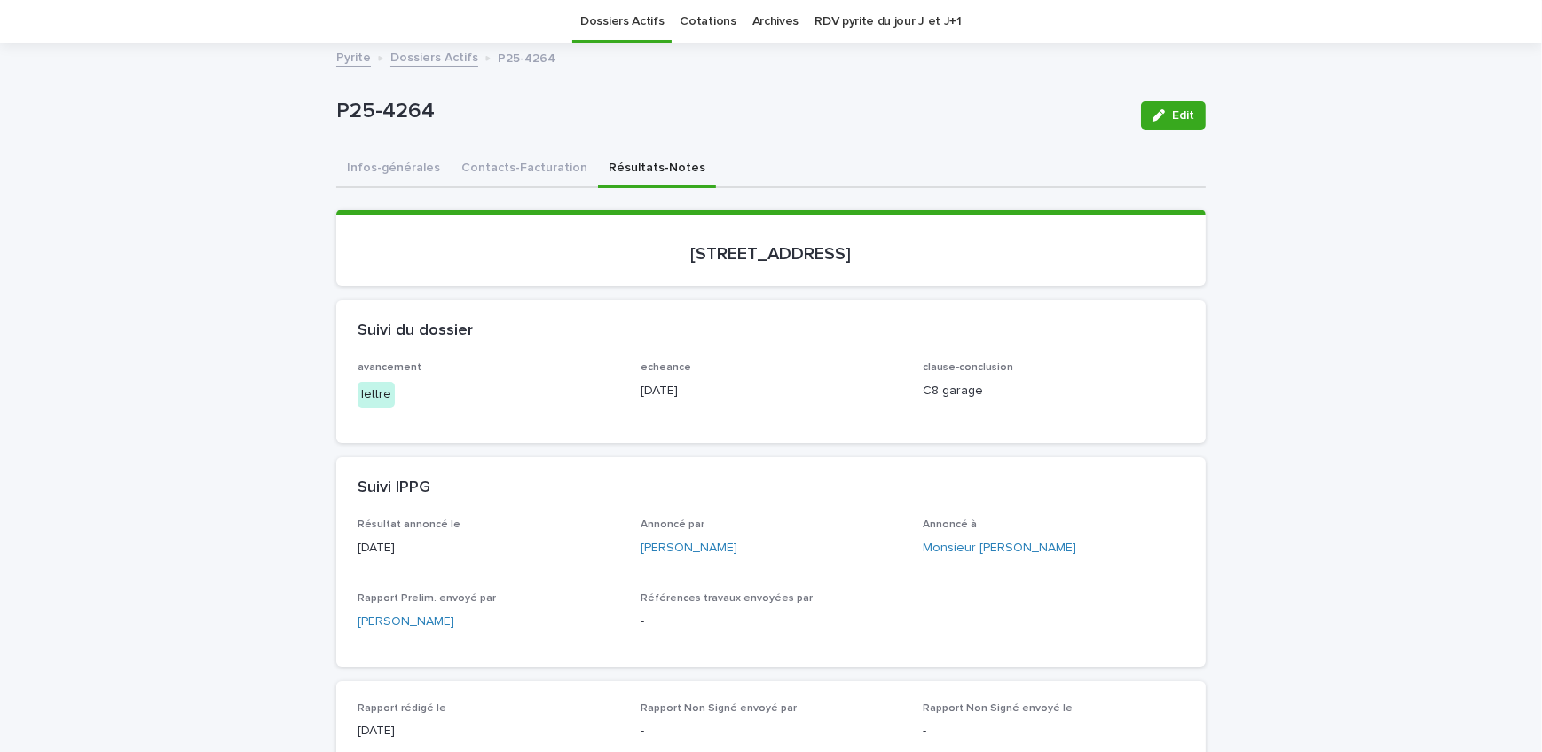
click at [406, 57] on link "Dossiers Actifs" at bounding box center [434, 56] width 88 height 20
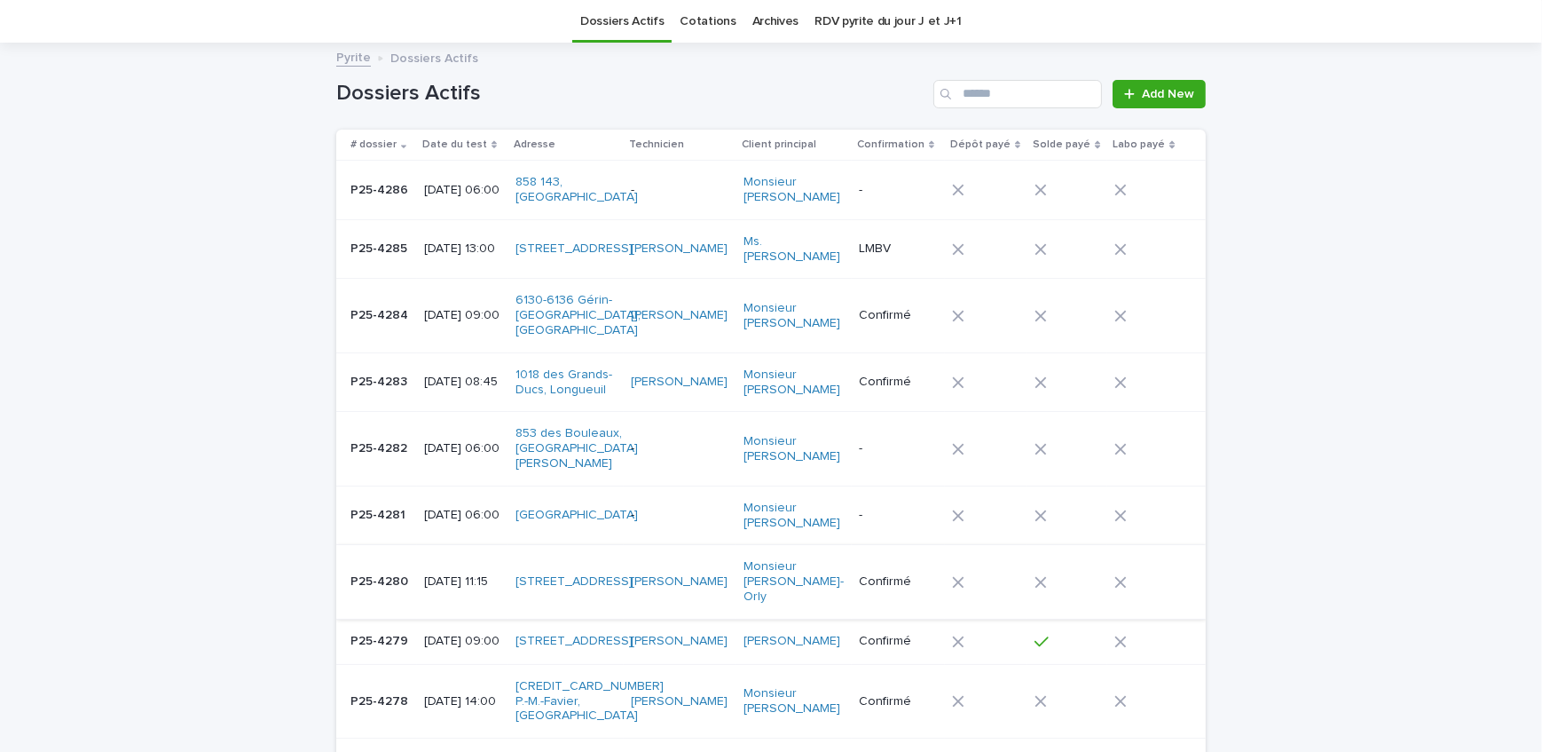
scroll to position [298, 0]
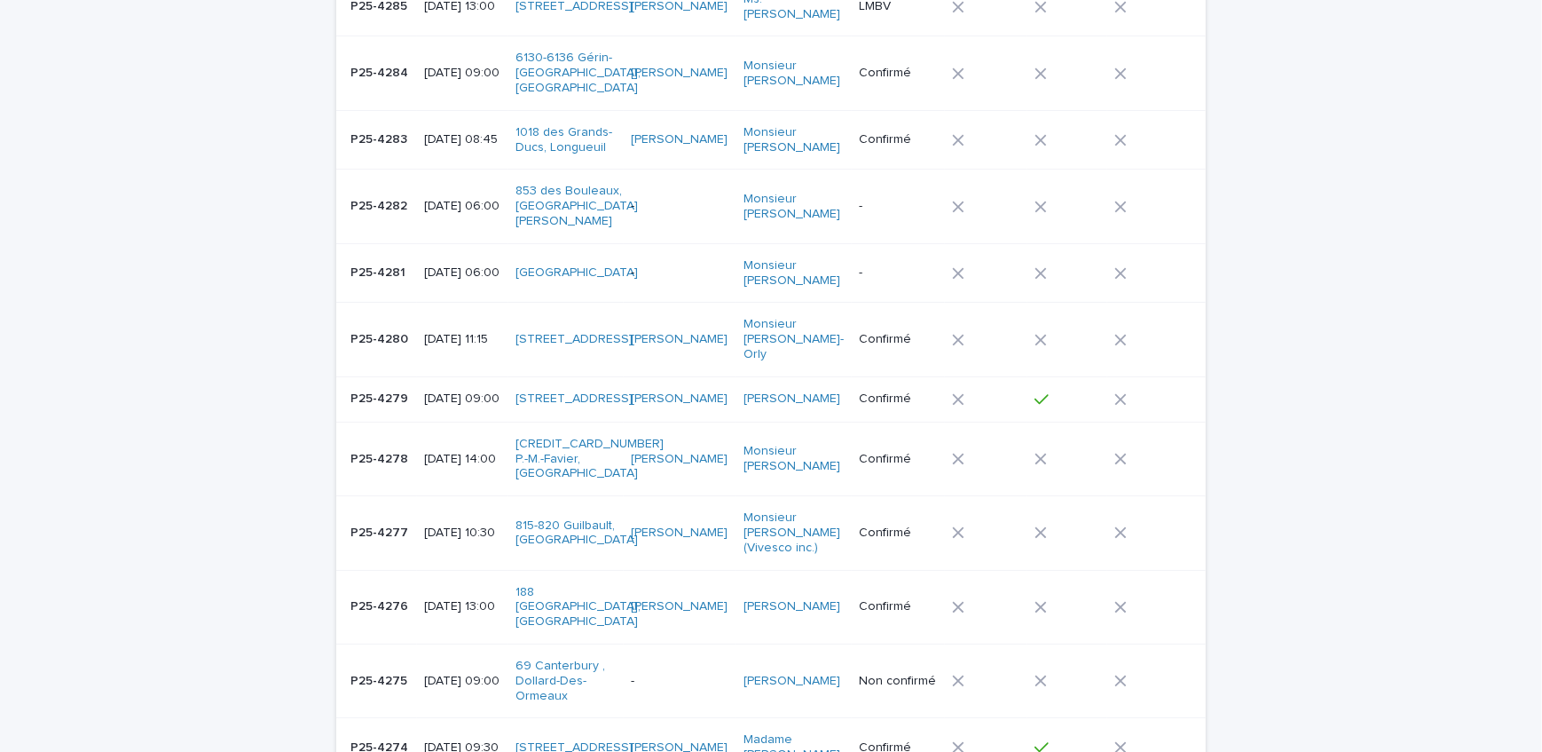
click at [388, 328] on p "P25-4280" at bounding box center [381, 337] width 61 height 19
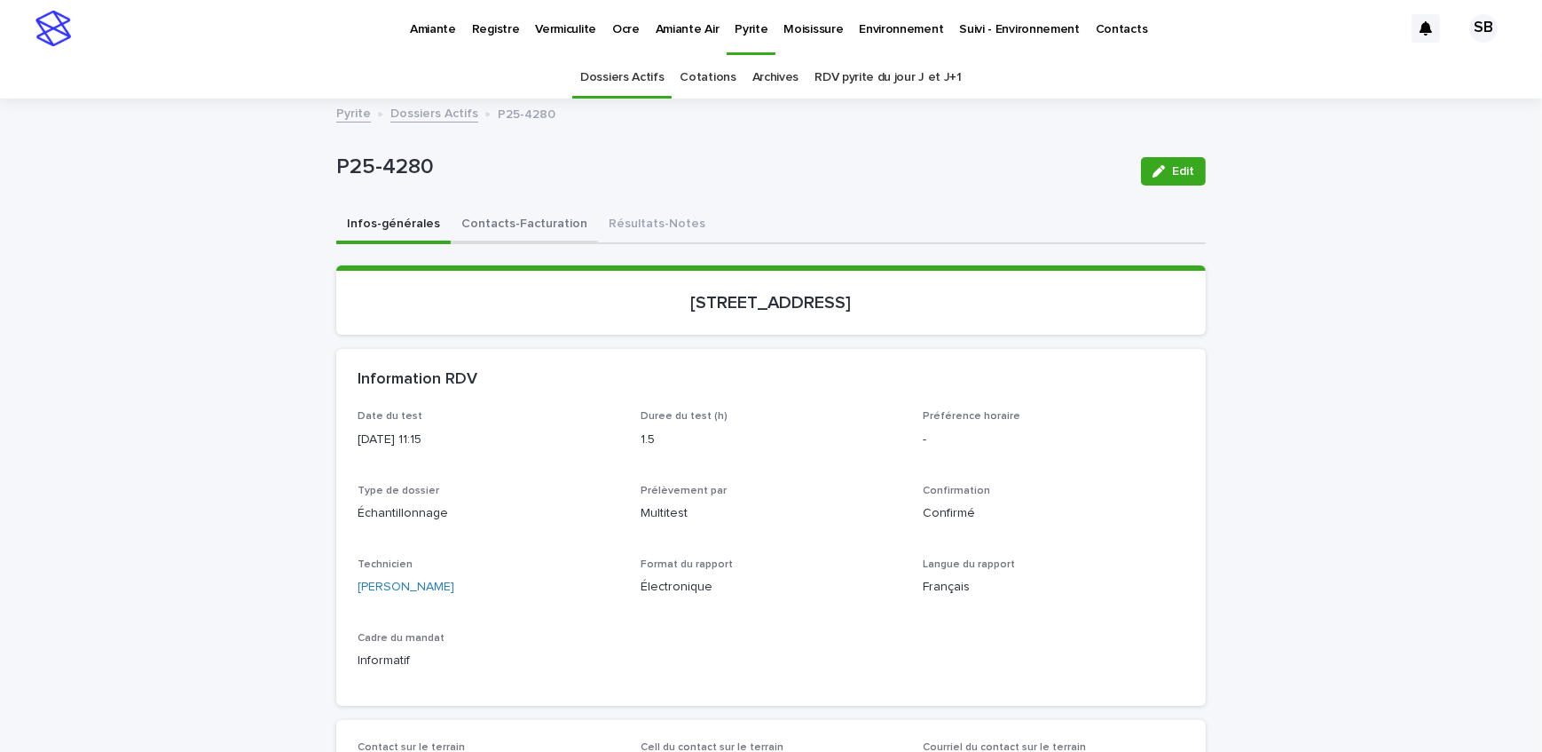
click at [558, 215] on button "Contacts-Facturation" at bounding box center [524, 225] width 147 height 37
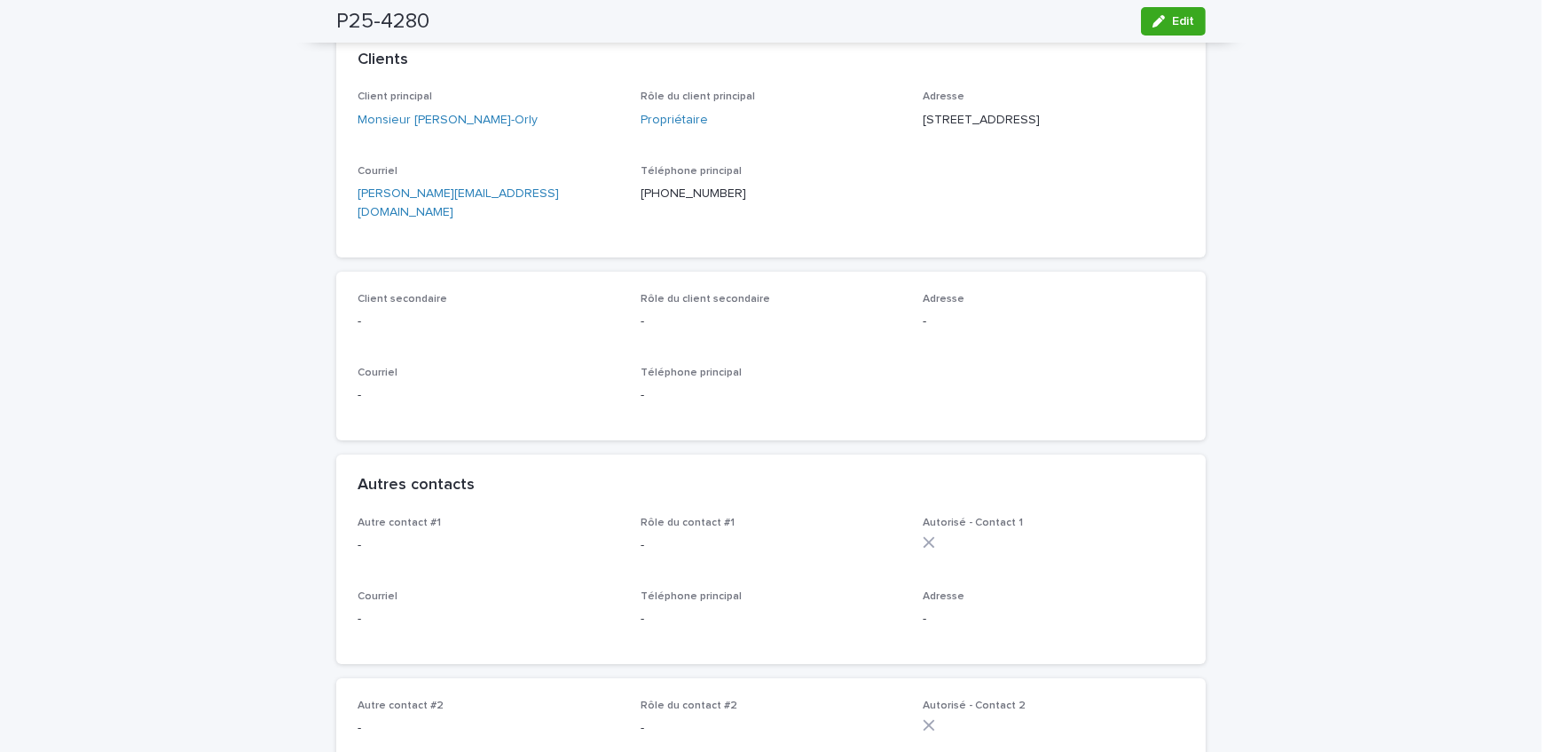
scroll to position [161, 0]
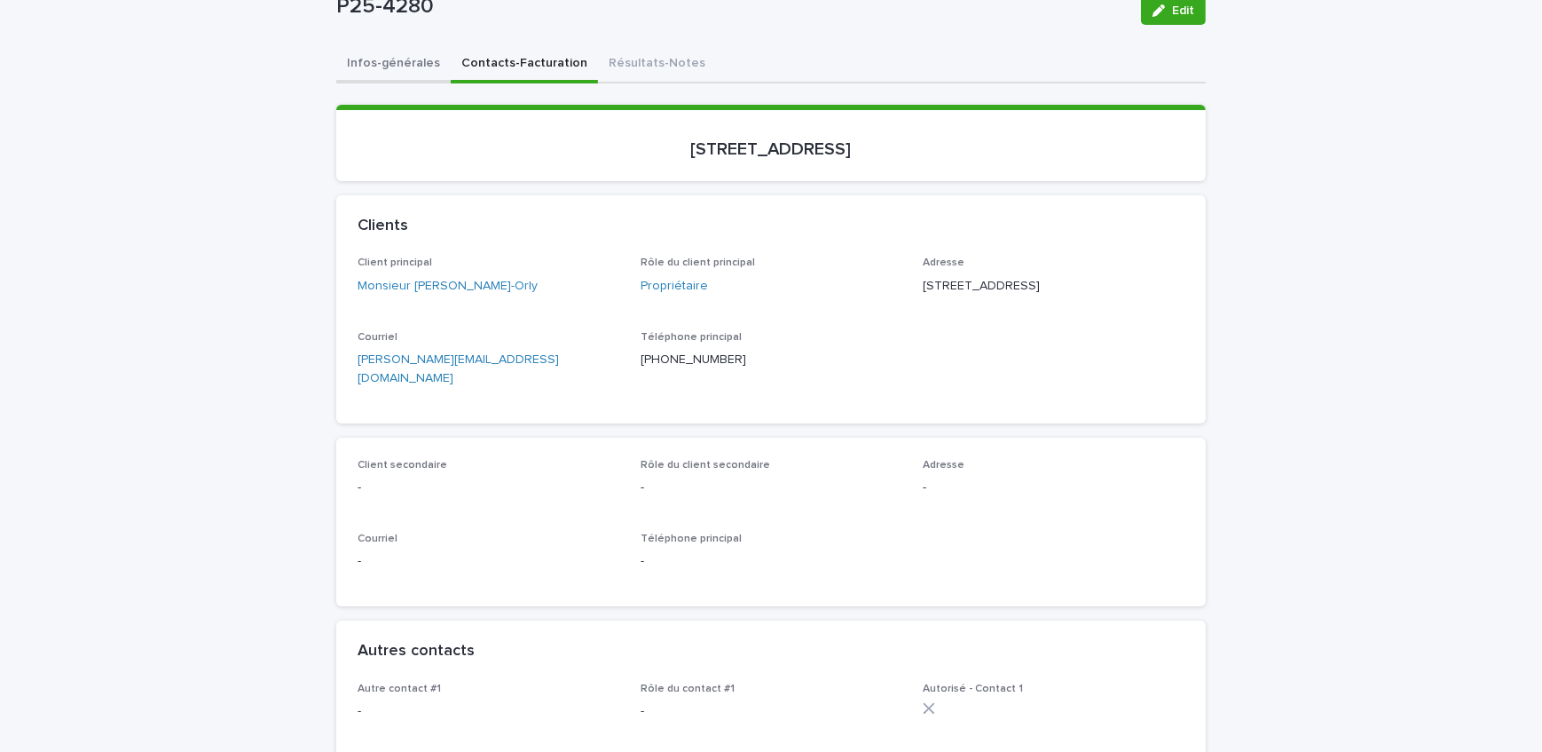
click at [359, 73] on button "Infos-générales" at bounding box center [393, 64] width 114 height 37
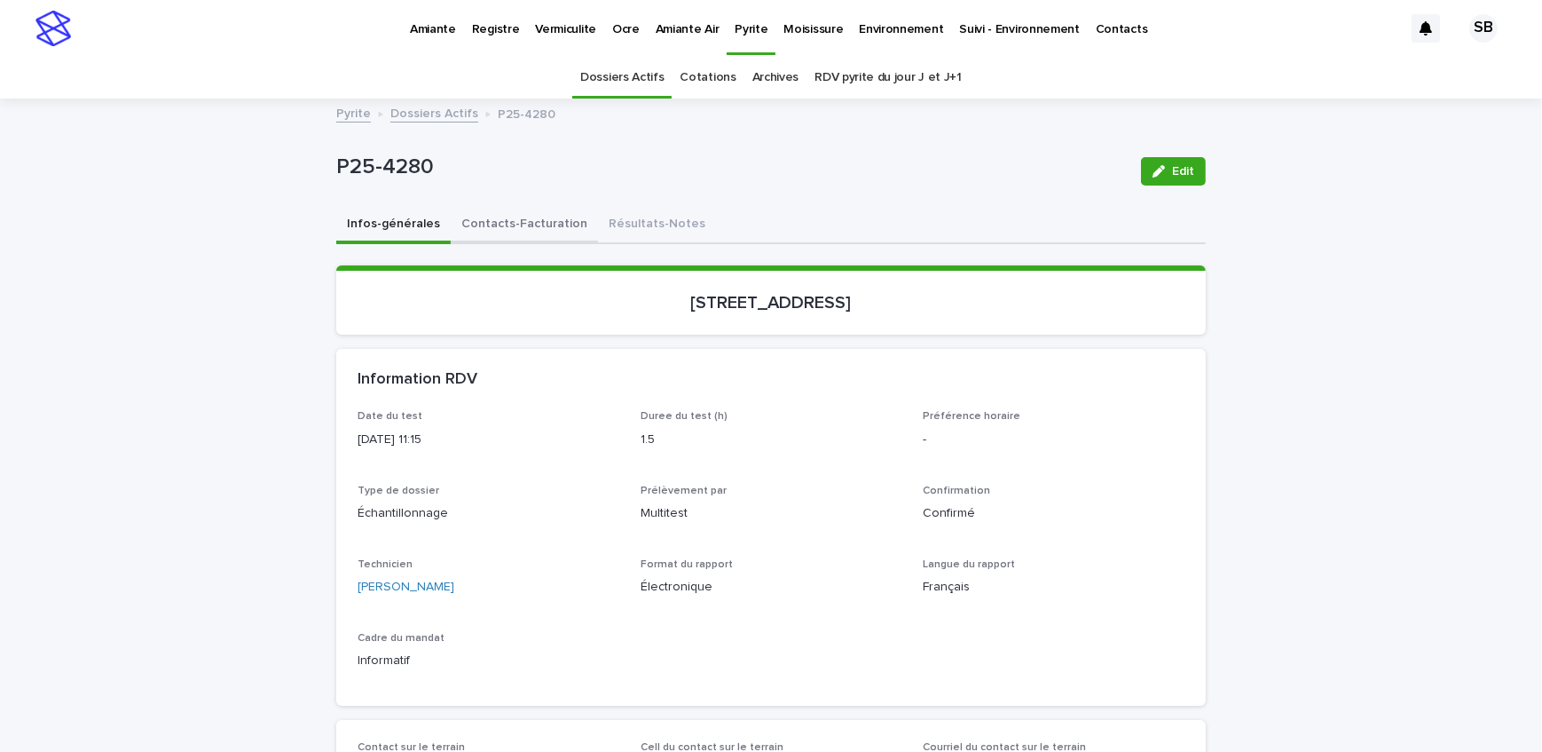
click at [510, 225] on button "Contacts-Facturation" at bounding box center [524, 225] width 147 height 37
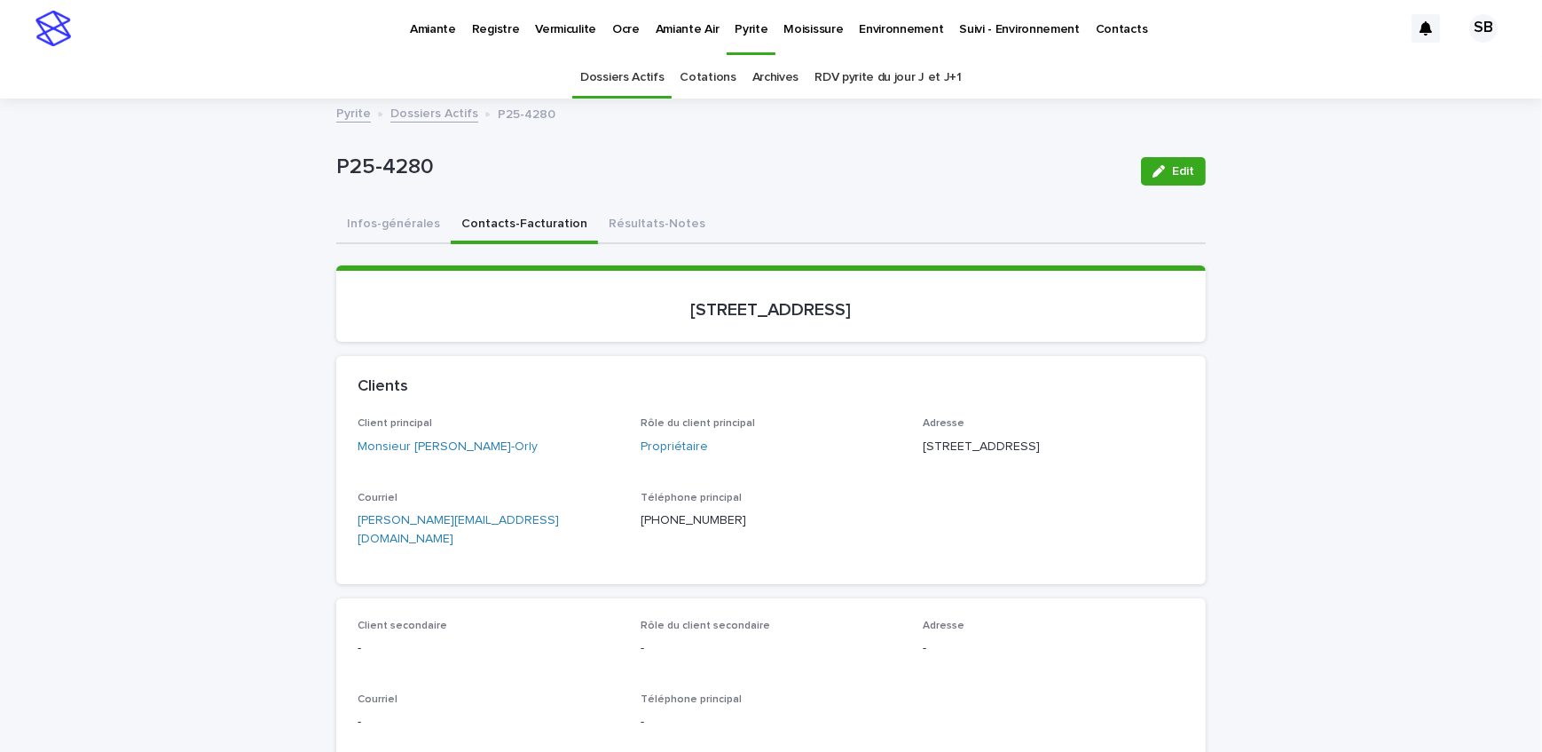
click at [771, 229] on div "Infos-générales Contacts-Facturation Résultats-Notes" at bounding box center [771, 225] width 870 height 37
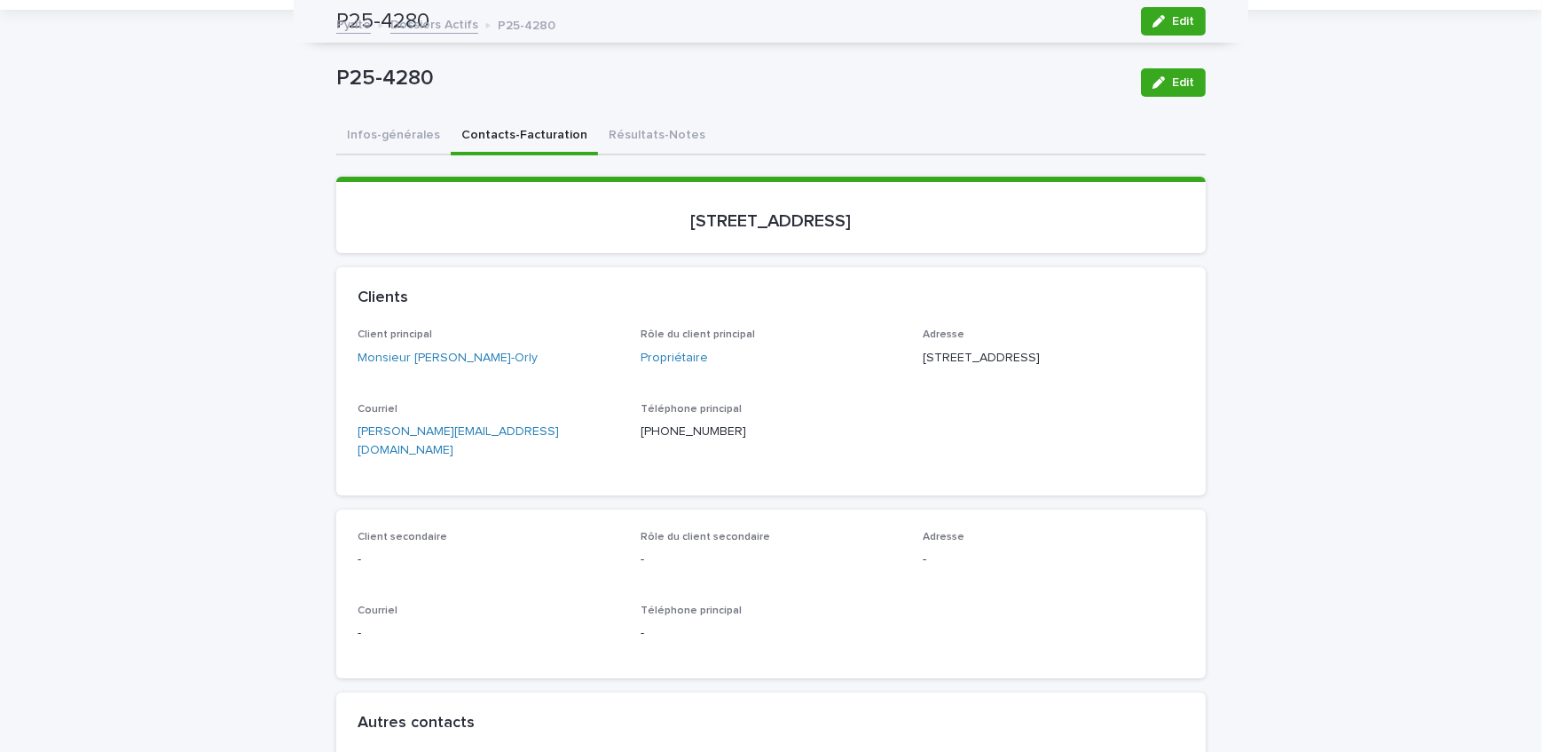
scroll to position [80, 0]
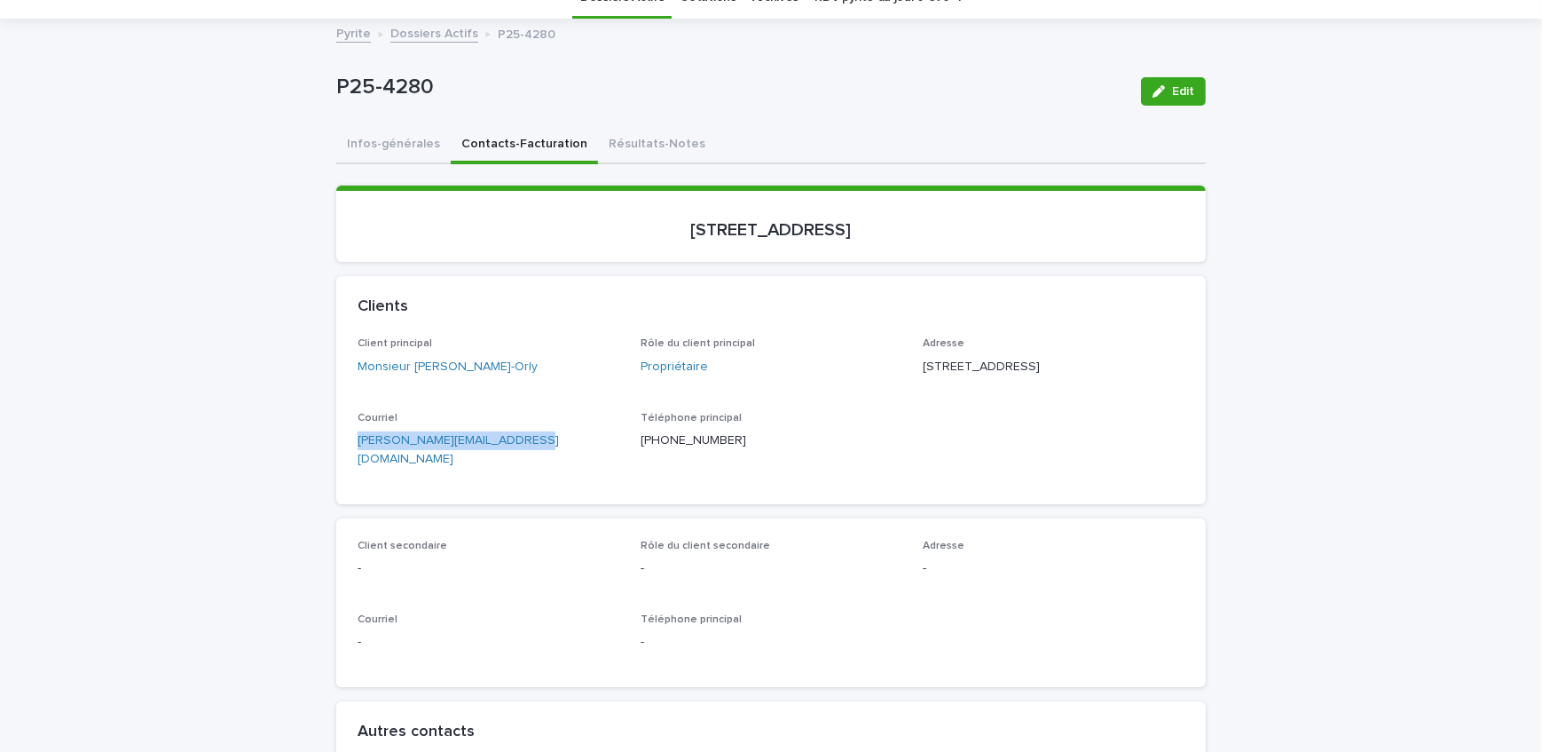
drag, startPoint x: 524, startPoint y: 473, endPoint x: 309, endPoint y: 476, distance: 214.8
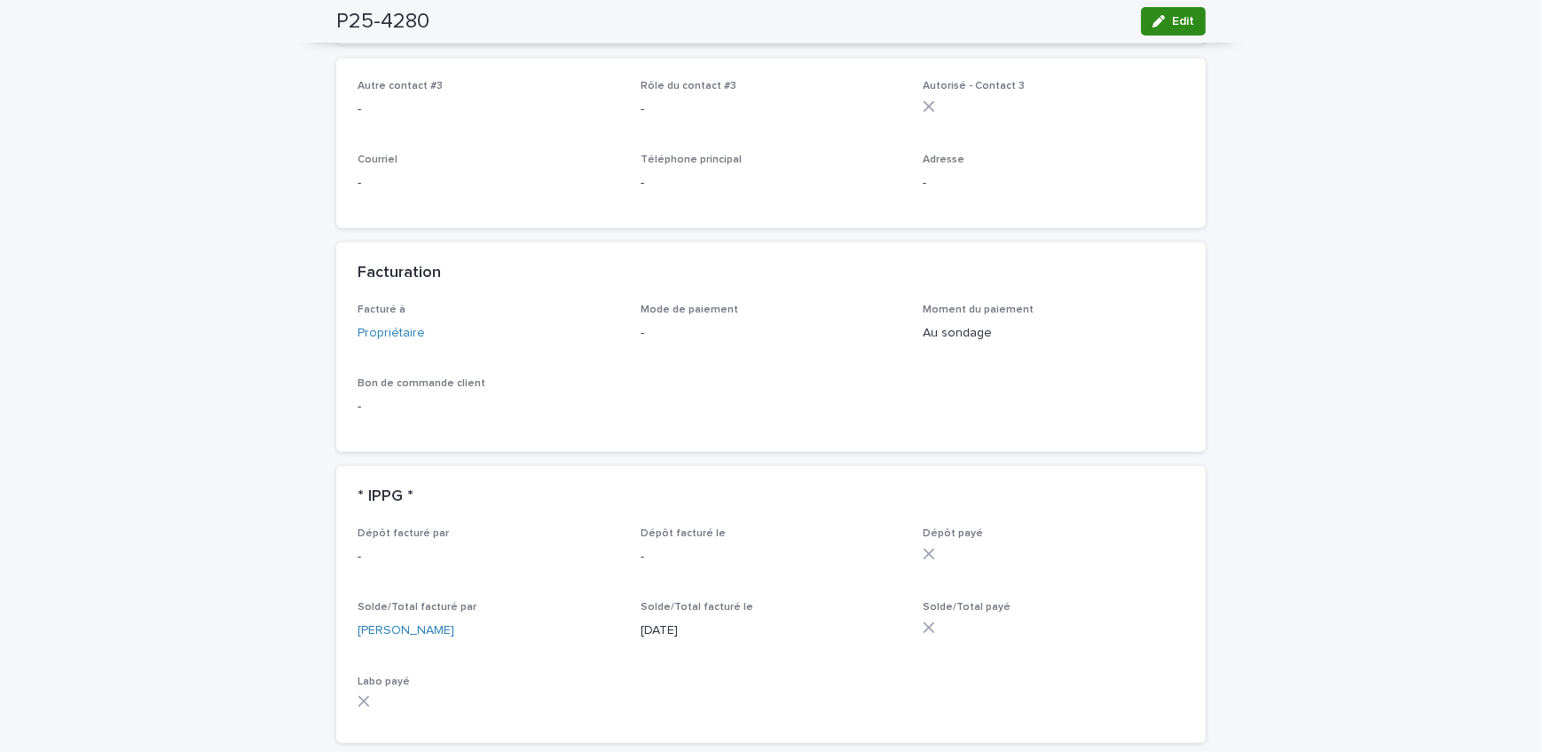
click at [1168, 29] on button "Edit" at bounding box center [1173, 21] width 65 height 28
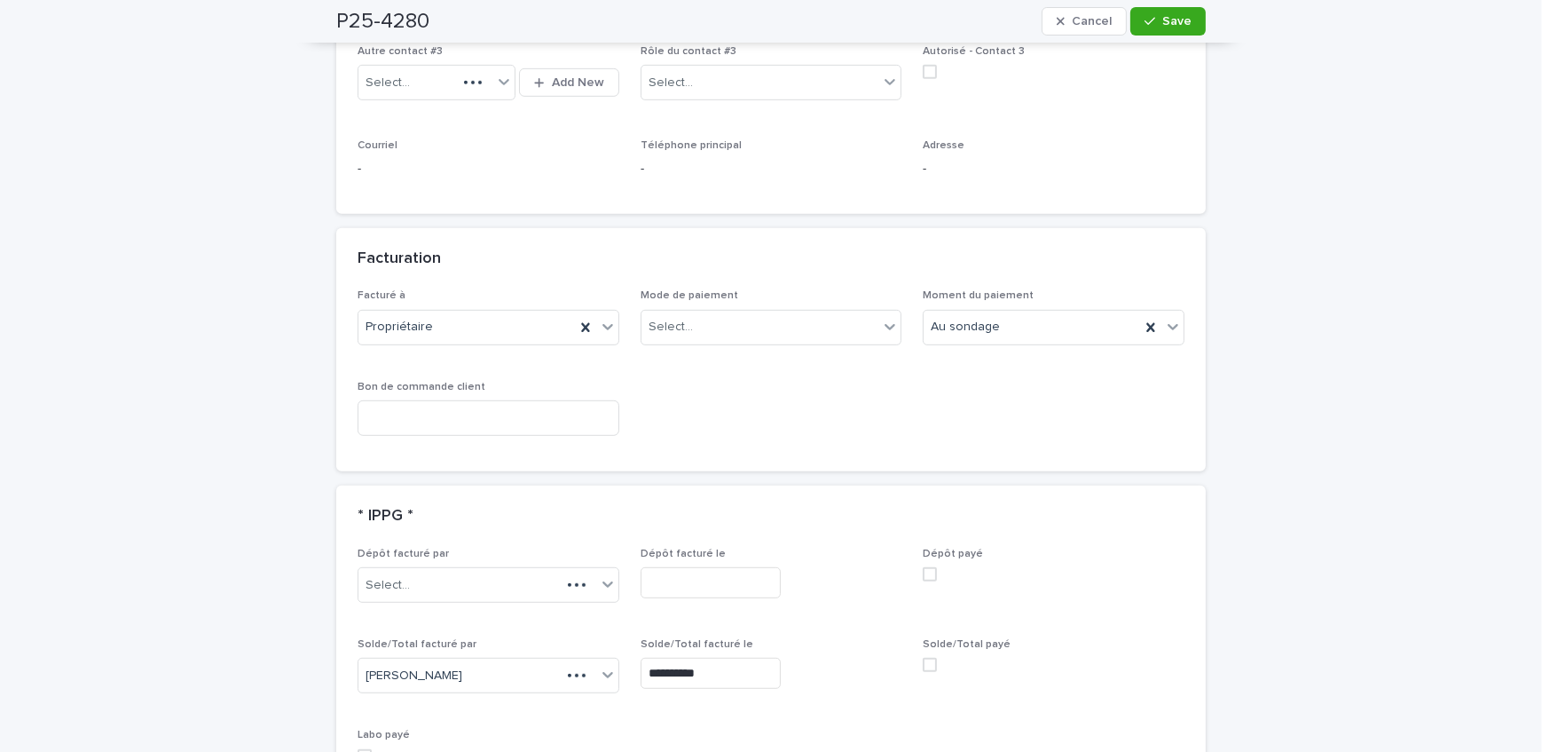
scroll to position [1306, 0]
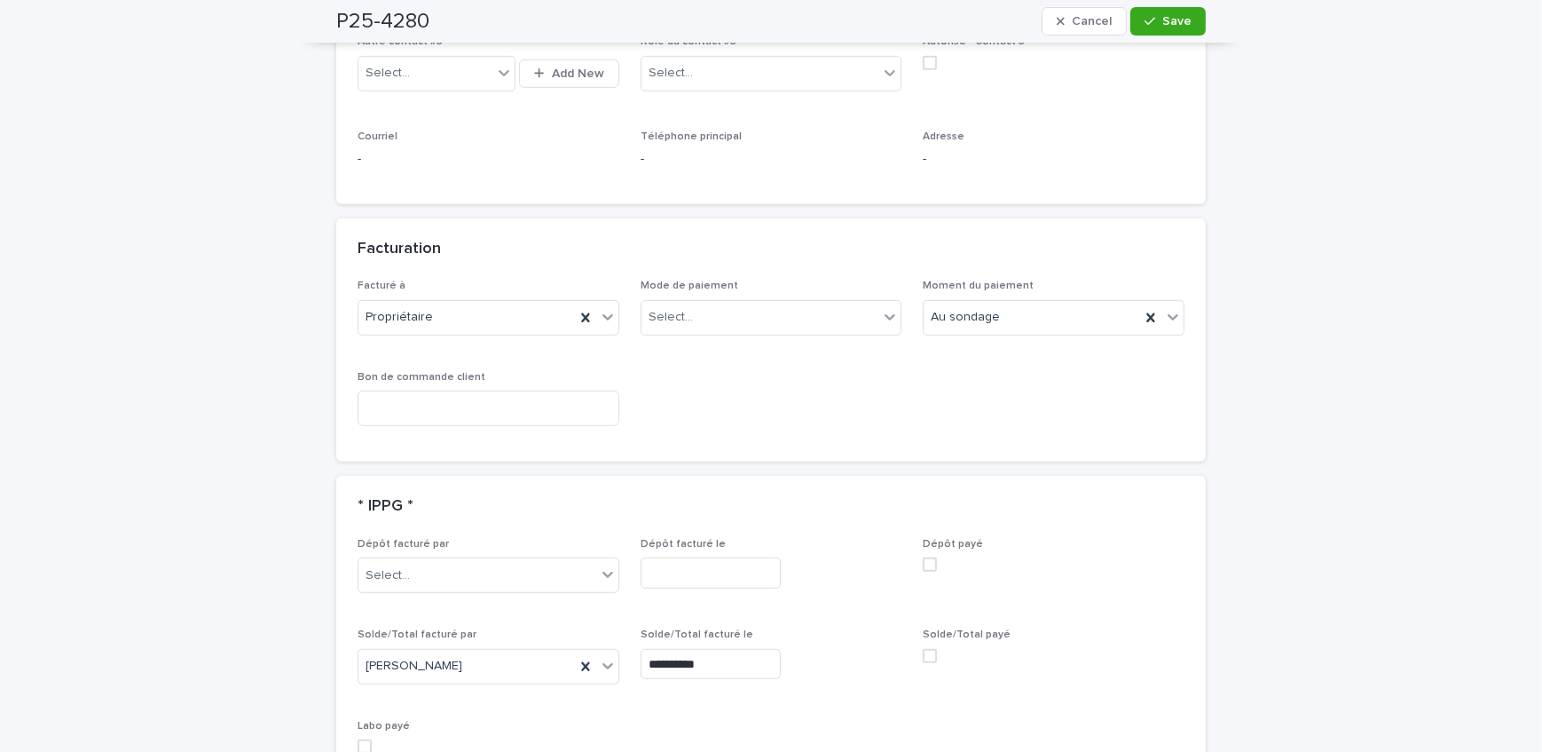
click at [930, 649] on span at bounding box center [930, 656] width 14 height 14
click at [769, 303] on div "Select..." at bounding box center [761, 317] width 238 height 29
click at [747, 312] on div "Crédit" at bounding box center [765, 311] width 260 height 31
click at [1171, 13] on button "Save" at bounding box center [1168, 21] width 75 height 28
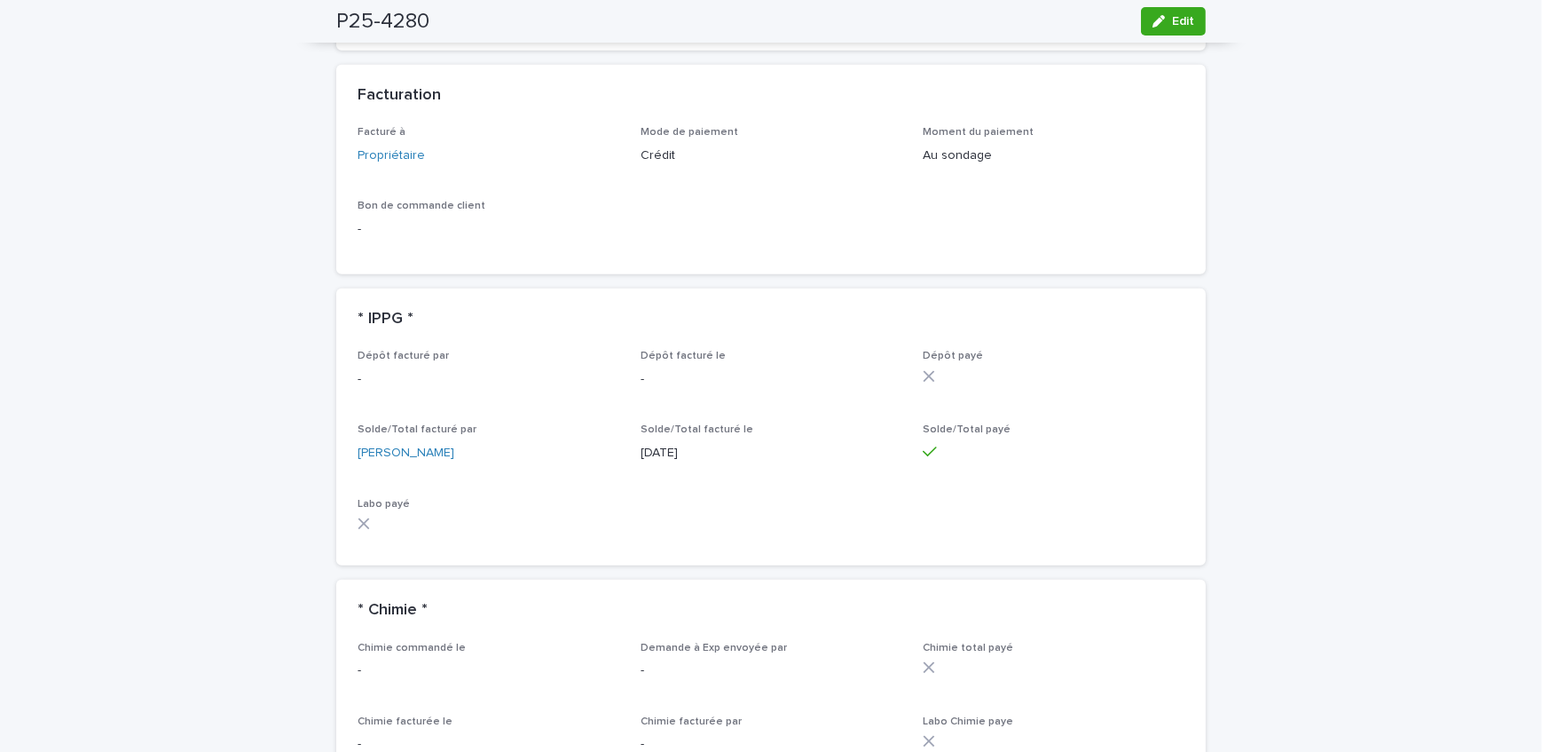
scroll to position [1171, 0]
